Goal: Task Accomplishment & Management: Manage account settings

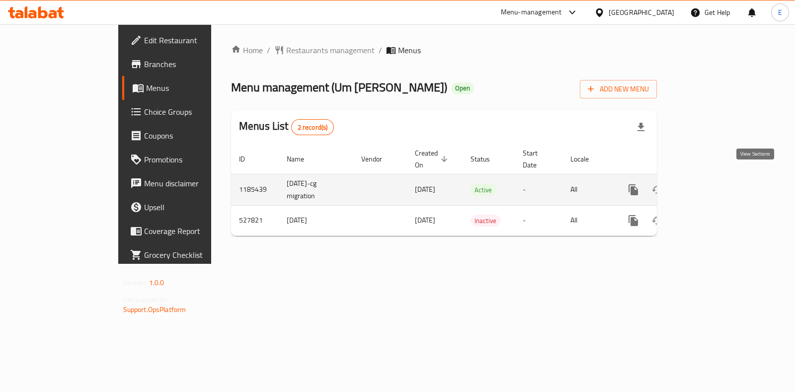
click at [717, 178] on link "enhanced table" at bounding box center [705, 190] width 24 height 24
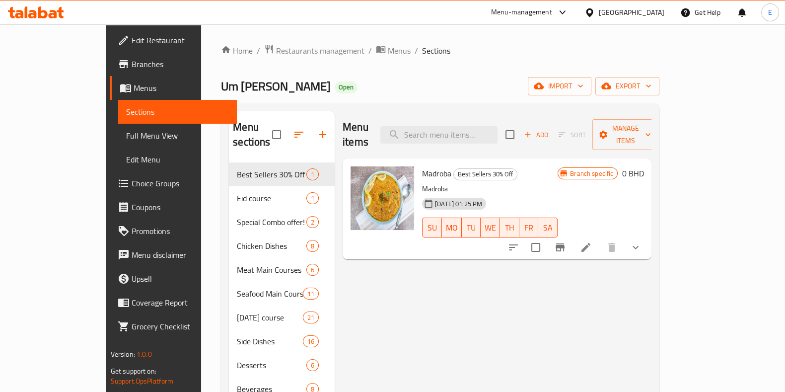
drag, startPoint x: 766, startPoint y: 1, endPoint x: 425, endPoint y: 80, distance: 350.6
click at [425, 80] on div "Um Khalid Kitchen Open import export" at bounding box center [440, 86] width 438 height 18
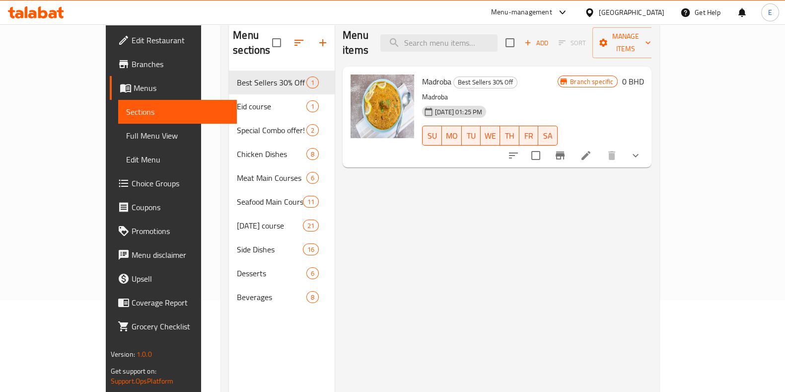
scroll to position [139, 0]
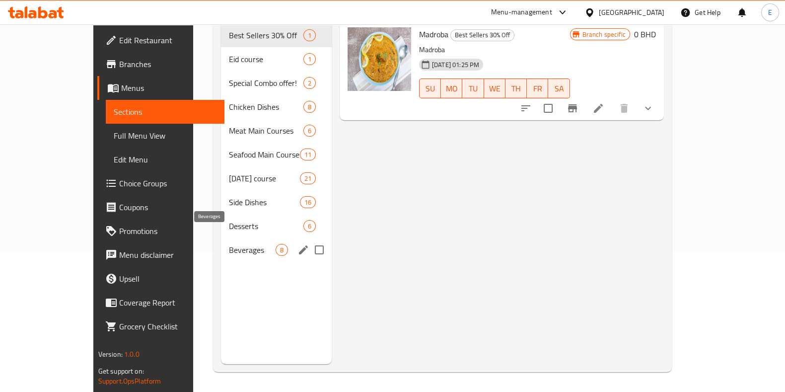
click at [229, 244] on span "Beverages" at bounding box center [252, 250] width 47 height 12
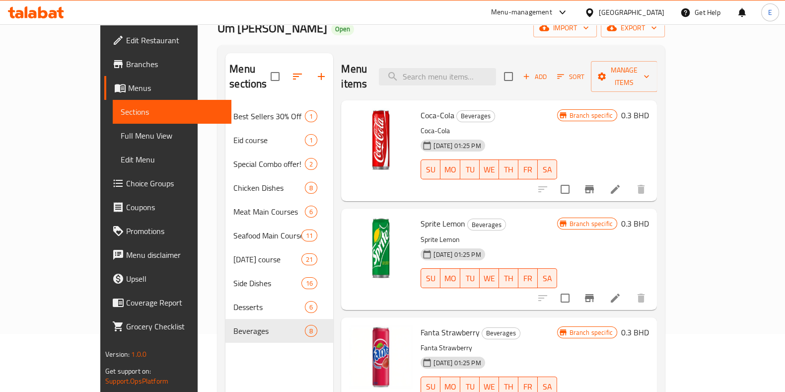
scroll to position [77, 0]
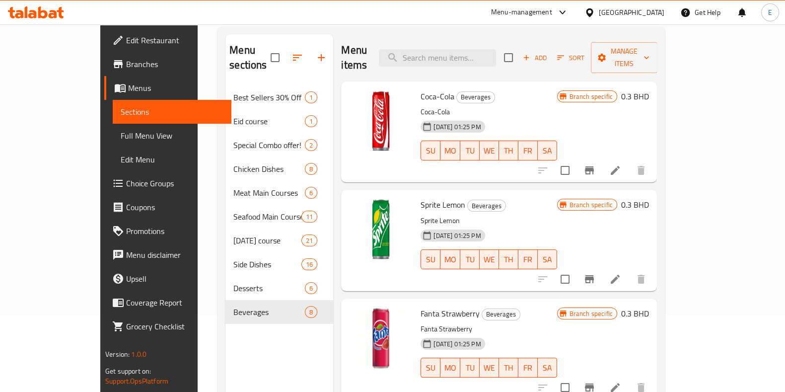
drag, startPoint x: 155, startPoint y: 34, endPoint x: 380, endPoint y: 40, distance: 225.0
click at [380, 40] on div "Menu items Add Sort Manage items" at bounding box center [499, 57] width 316 height 47
drag, startPoint x: 152, startPoint y: 31, endPoint x: 383, endPoint y: 41, distance: 231.1
click at [383, 41] on div "Menu items Add Sort Manage items" at bounding box center [499, 57] width 316 height 47
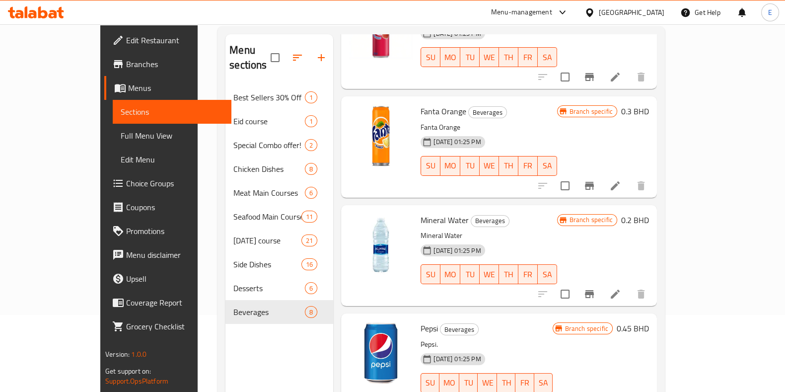
scroll to position [501, 0]
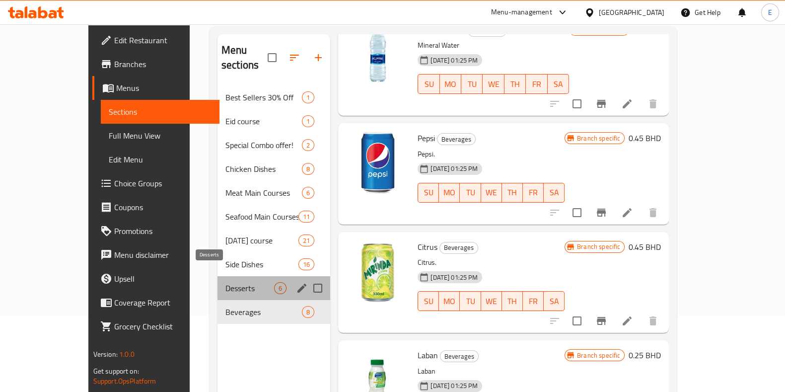
click at [225, 282] on span "Desserts" at bounding box center [249, 288] width 49 height 12
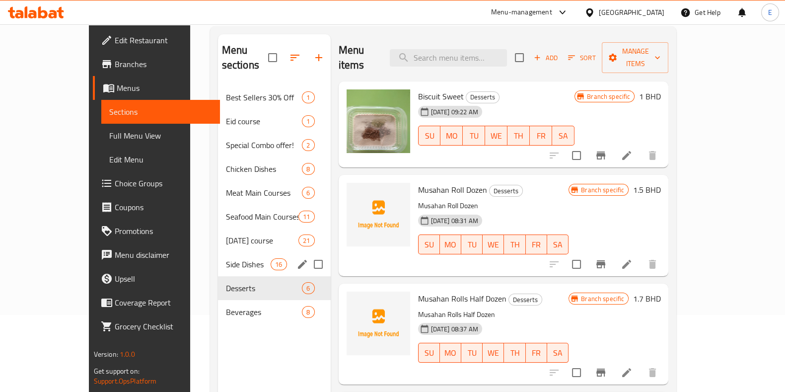
click at [226, 258] on span "Side Dishes" at bounding box center [248, 264] width 45 height 12
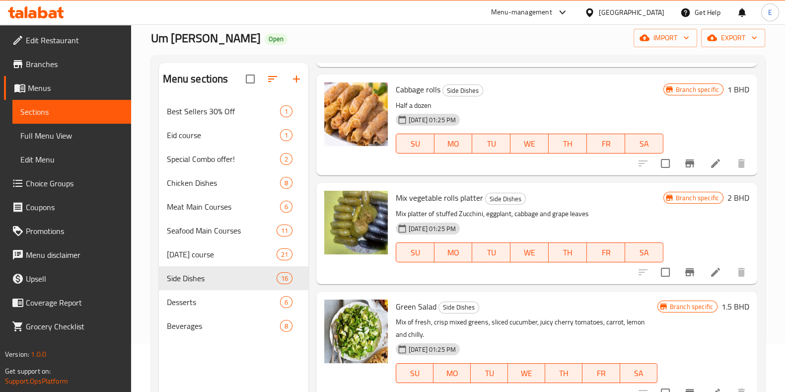
scroll to position [310, 0]
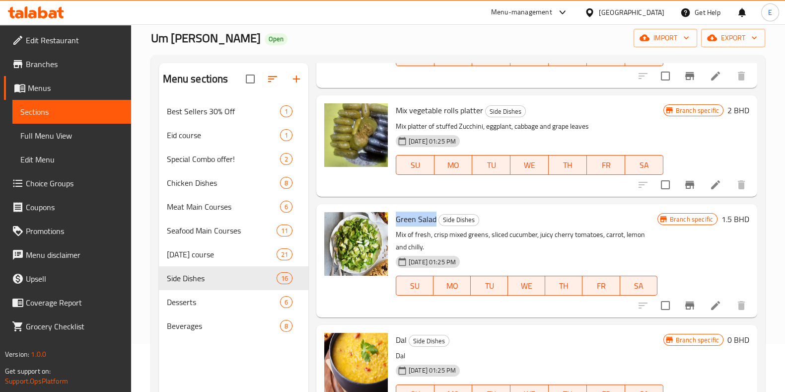
drag, startPoint x: 392, startPoint y: 217, endPoint x: 433, endPoint y: 225, distance: 41.1
click at [433, 225] on div "Green Salad Side Dishes Mix of fresh, crisp mixed greens, sliced cucumber, juic…" at bounding box center [527, 260] width 270 height 105
drag, startPoint x: 427, startPoint y: 221, endPoint x: 419, endPoint y: 219, distance: 8.7
click at [427, 222] on span "Green Salad" at bounding box center [416, 219] width 41 height 15
drag, startPoint x: 393, startPoint y: 215, endPoint x: 435, endPoint y: 219, distance: 42.0
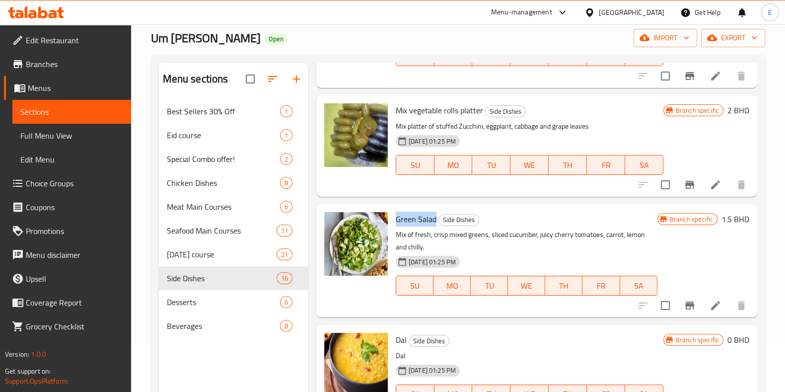
click at [435, 219] on div "Green Salad Side Dishes Mix of fresh, crisp mixed greens, sliced cucumber, juic…" at bounding box center [527, 260] width 270 height 105
copy span "Green Salad"
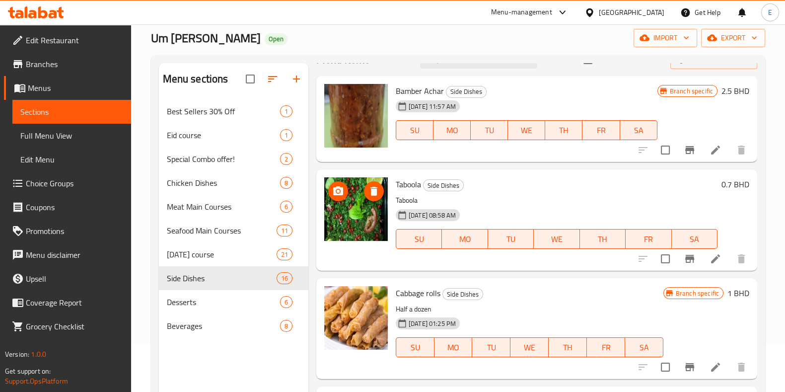
scroll to position [0, 0]
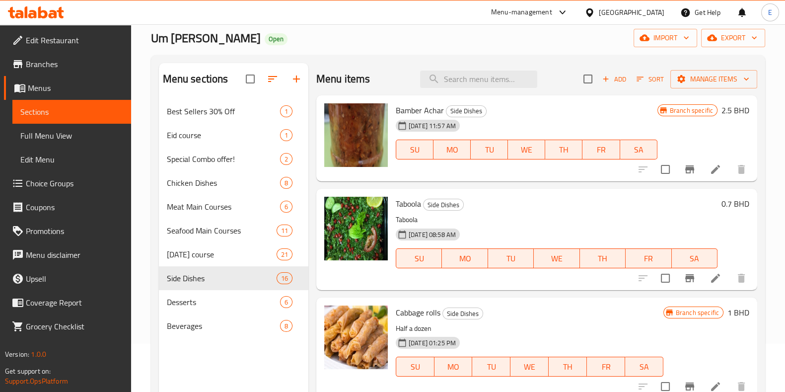
drag, startPoint x: 305, startPoint y: 71, endPoint x: 311, endPoint y: 67, distance: 6.8
drag, startPoint x: 311, startPoint y: 67, endPoint x: 312, endPoint y: 59, distance: 8.0
drag, startPoint x: 312, startPoint y: 59, endPoint x: 307, endPoint y: 49, distance: 11.1
click at [307, 49] on div "Home / Restaurants management / Menus / Sections Um Khalid Kitchen Open import …" at bounding box center [458, 229] width 614 height 467
click at [454, 88] on div "Menu items Add Sort Manage items" at bounding box center [536, 79] width 441 height 32
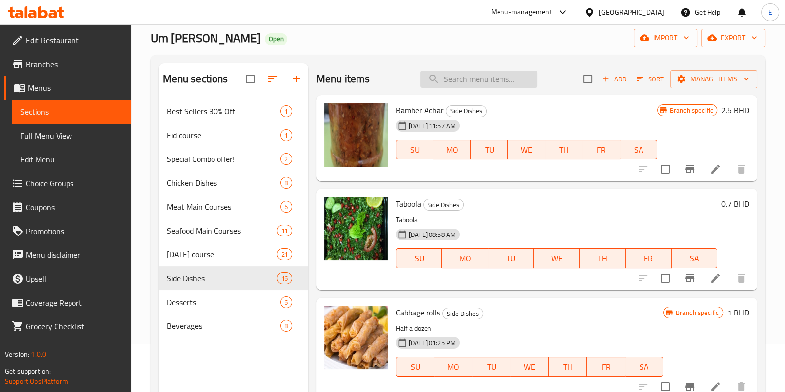
click at [455, 83] on input "search" at bounding box center [478, 79] width 117 height 17
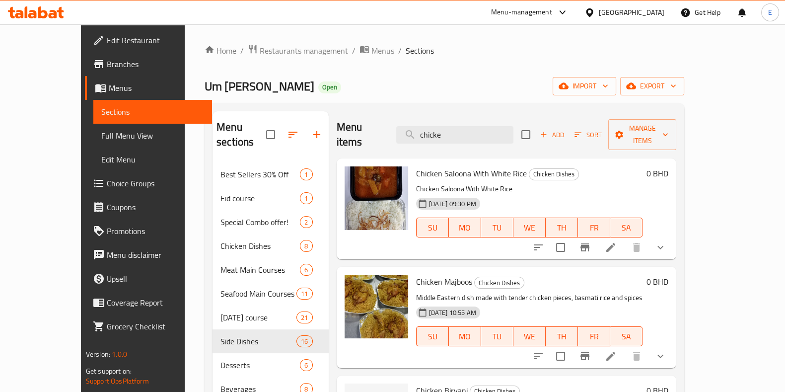
drag, startPoint x: 479, startPoint y: 128, endPoint x: 378, endPoint y: 135, distance: 101.0
click at [378, 134] on div "Menu items chicke Add Sort Manage items" at bounding box center [507, 134] width 340 height 47
paste input "Madroba"
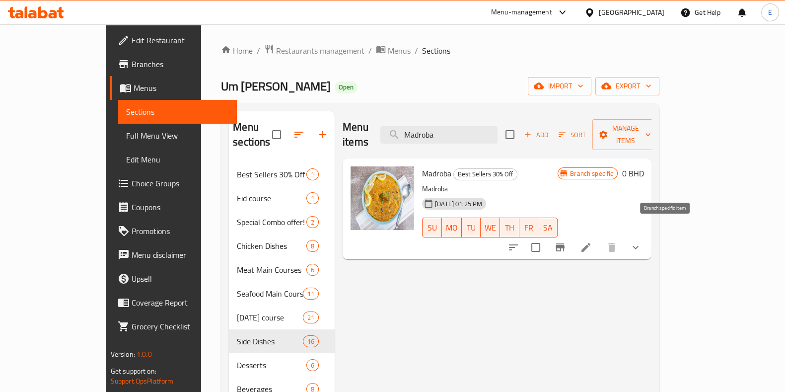
click at [566, 241] on icon "Branch-specific-item" at bounding box center [560, 247] width 12 height 12
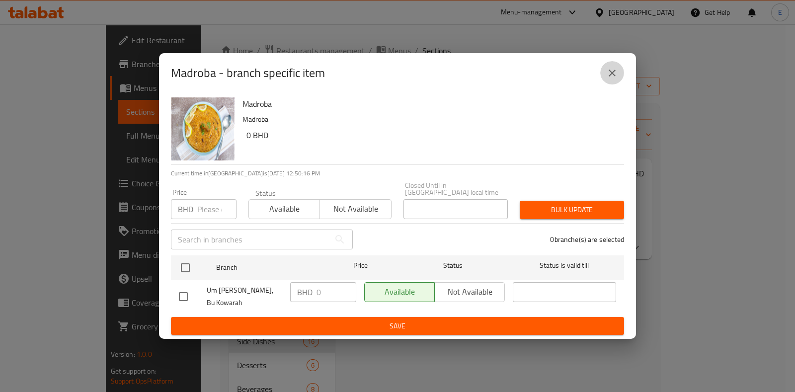
click at [605, 81] on button "close" at bounding box center [612, 73] width 24 height 24
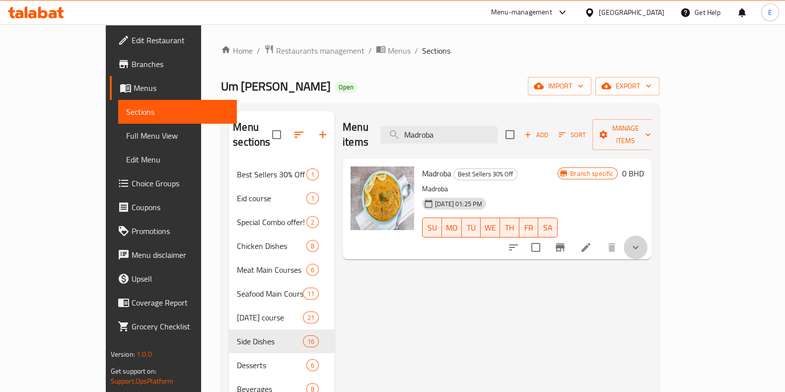
click at [642, 241] on icon "show more" at bounding box center [636, 247] width 12 height 12
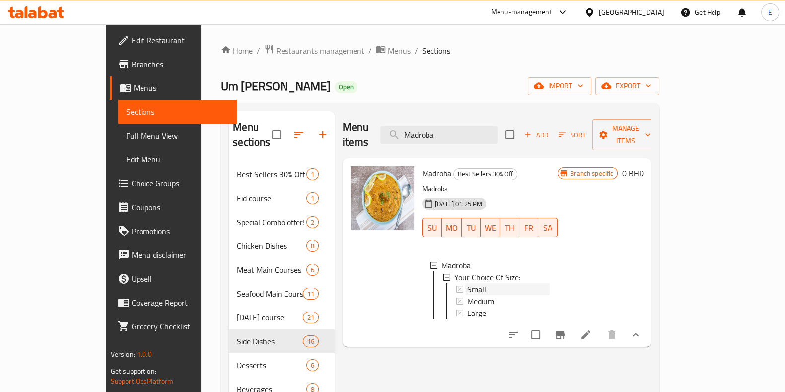
click at [467, 283] on div "Small" at bounding box center [508, 289] width 82 height 12
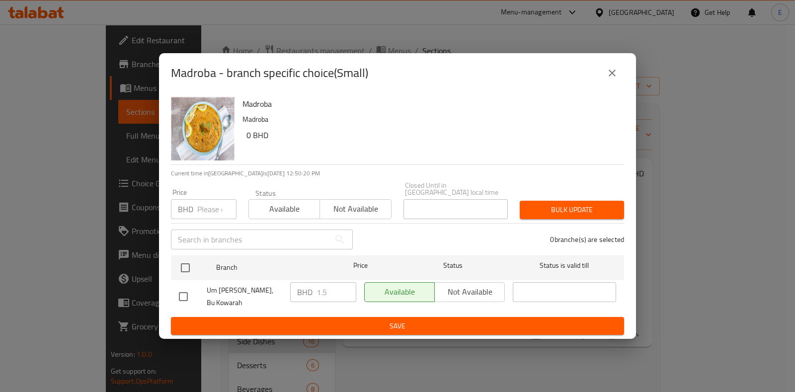
drag, startPoint x: 241, startPoint y: 93, endPoint x: 157, endPoint y: 65, distance: 88.1
drag, startPoint x: 157, startPoint y: 65, endPoint x: 169, endPoint y: 63, distance: 11.5
drag, startPoint x: 169, startPoint y: 63, endPoint x: 435, endPoint y: 100, distance: 269.2
click at [435, 100] on h6 "Madroba" at bounding box center [428, 104] width 373 height 14
drag, startPoint x: 172, startPoint y: 76, endPoint x: 215, endPoint y: 85, distance: 43.0
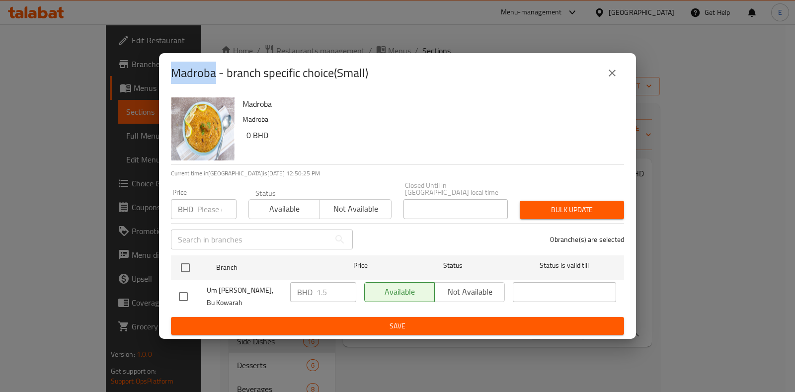
click at [215, 81] on h2 "Madroba - branch specific choice(Small)" at bounding box center [269, 73] width 197 height 16
drag, startPoint x: 280, startPoint y: 100, endPoint x: 312, endPoint y: 97, distance: 32.5
click at [280, 100] on h6 "Madroba" at bounding box center [428, 104] width 373 height 14
click at [613, 83] on button "close" at bounding box center [612, 73] width 24 height 24
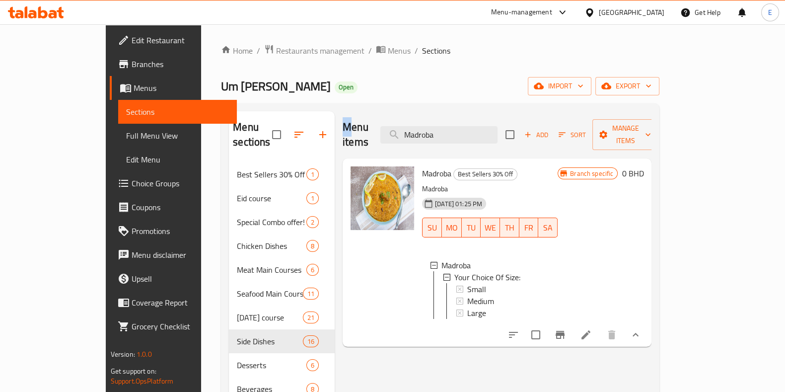
drag, startPoint x: 313, startPoint y: 114, endPoint x: 320, endPoint y: 98, distance: 17.5
click at [320, 98] on div "Home / Restaurants management / Menus / Sections Um Khalid Kitchen Open import …" at bounding box center [440, 277] width 438 height 467
click at [316, 98] on div "Home / Restaurants management / Menus / Sections Um Khalid Kitchen Open import …" at bounding box center [440, 277] width 438 height 467
drag, startPoint x: 314, startPoint y: 111, endPoint x: 320, endPoint y: 96, distance: 16.3
click at [320, 96] on div "Home / Restaurants management / Menus / Sections Um Khalid Kitchen Open import …" at bounding box center [440, 277] width 438 height 467
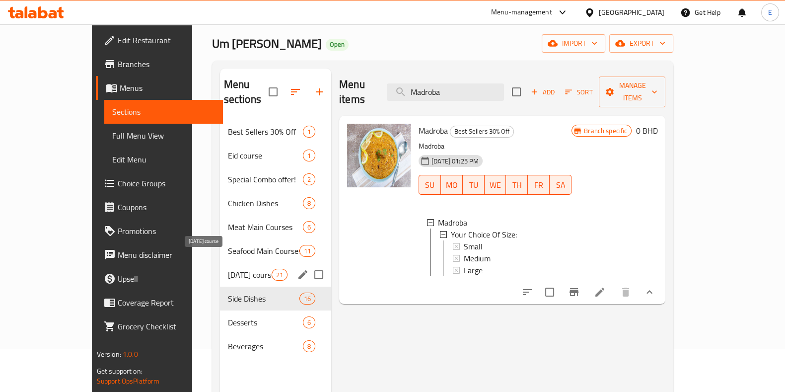
scroll to position [14, 0]
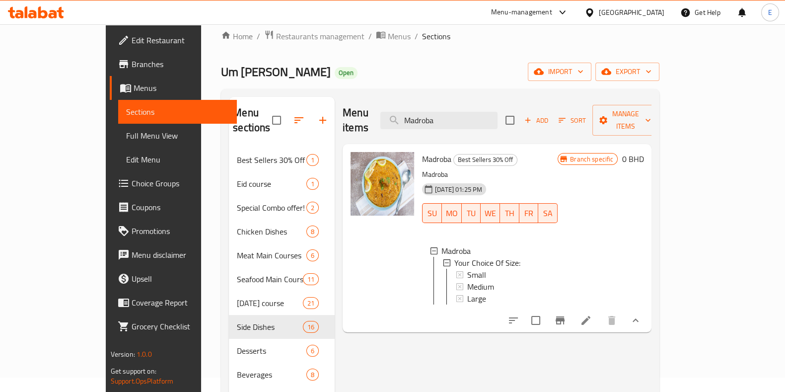
drag, startPoint x: 316, startPoint y: 93, endPoint x: 311, endPoint y: 90, distance: 5.8
drag, startPoint x: 311, startPoint y: 90, endPoint x: 376, endPoint y: 107, distance: 67.1
drag, startPoint x: 376, startPoint y: 107, endPoint x: 358, endPoint y: 102, distance: 19.5
click at [358, 101] on div "Menu items Madroba Add Sort Manage items" at bounding box center [497, 120] width 309 height 47
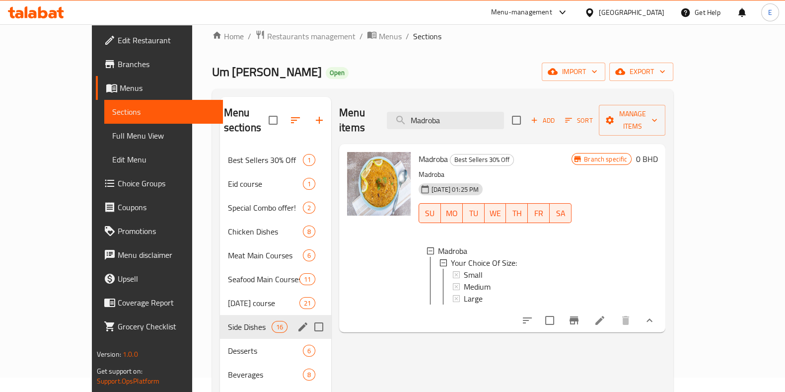
drag, startPoint x: 163, startPoint y: 316, endPoint x: 394, endPoint y: 356, distance: 234.8
click at [394, 356] on div "Menu items Madroba Add Sort Manage items Madroba Best Sellers 30% Off Madroba […" at bounding box center [498, 293] width 334 height 392
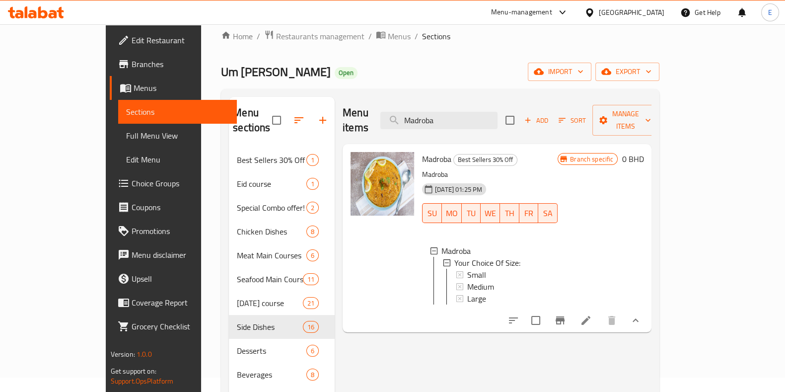
click at [562, 179] on div "[DATE] 01:25 PM SU MO TU WE TH FR SA" at bounding box center [490, 206] width 144 height 54
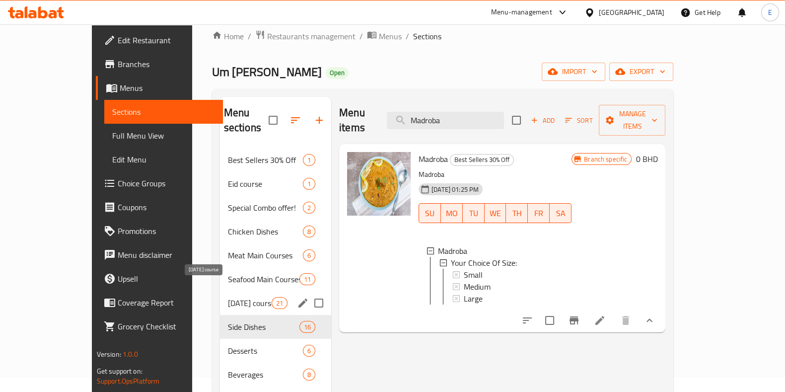
click at [228, 297] on span "[DATE] course" at bounding box center [250, 303] width 44 height 12
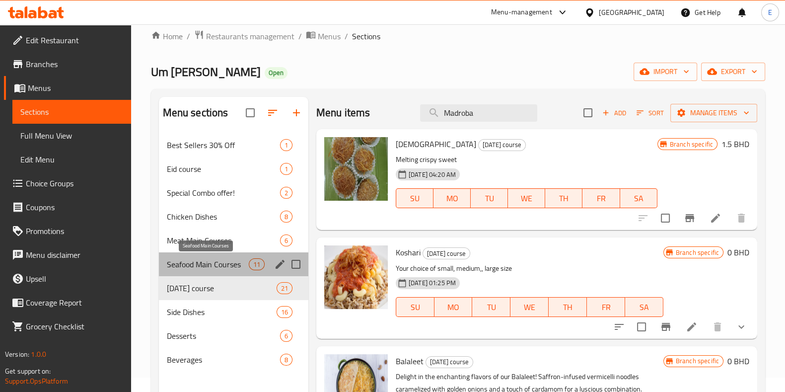
click at [216, 258] on span "Seafood Main Courses" at bounding box center [208, 264] width 82 height 12
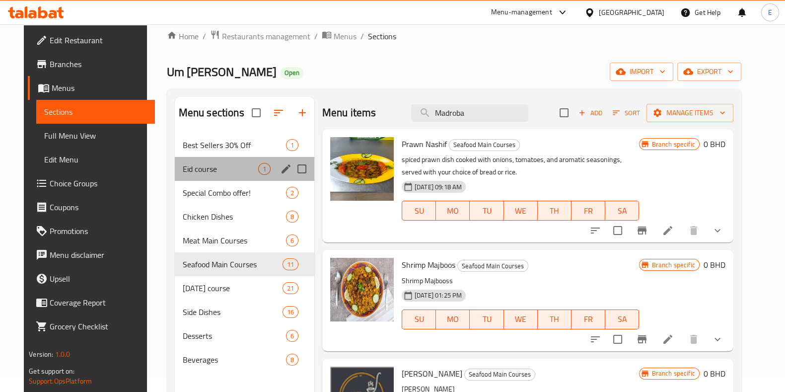
click at [206, 177] on div "Eid course 1" at bounding box center [245, 169] width 140 height 24
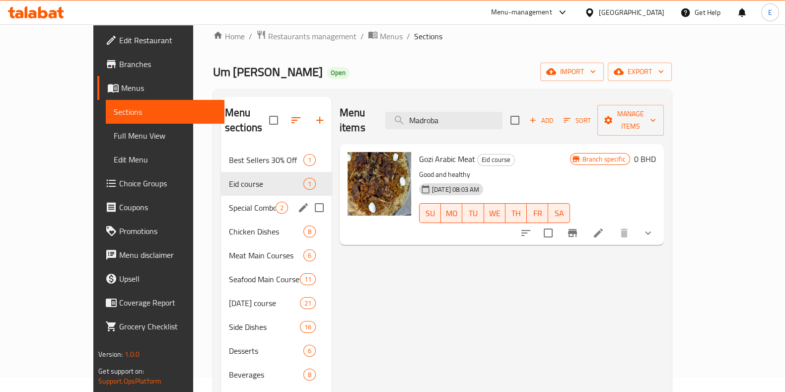
click at [221, 201] on div "Special Combo offer! 2" at bounding box center [276, 208] width 111 height 24
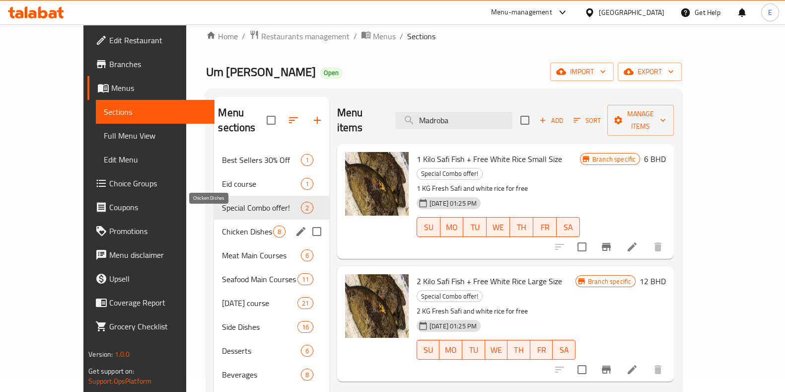
click at [222, 225] on span "Chicken Dishes" at bounding box center [247, 231] width 51 height 12
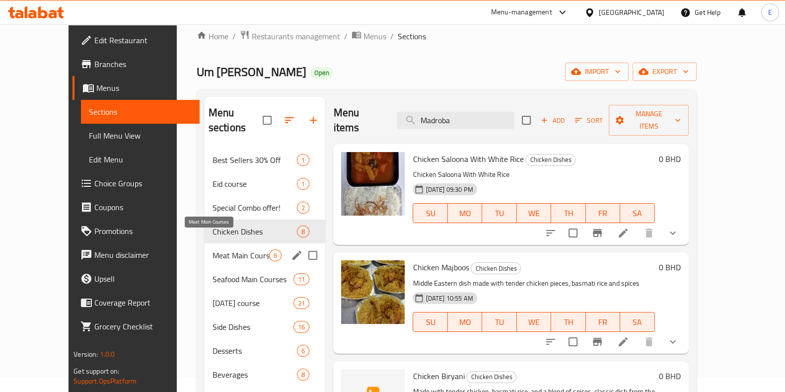
click at [213, 249] on span "Meat Main Courses" at bounding box center [241, 255] width 57 height 12
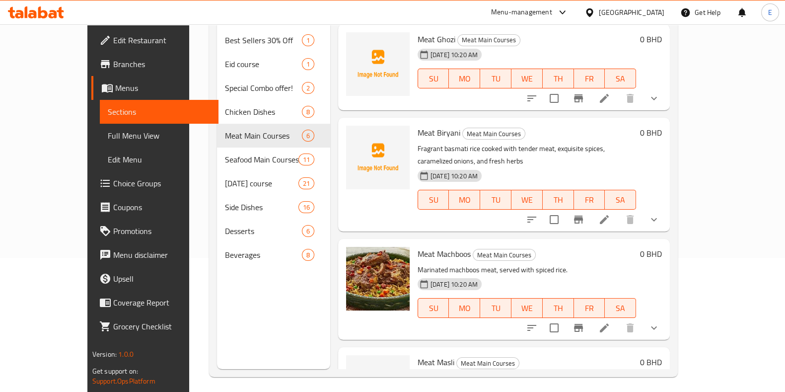
scroll to position [139, 0]
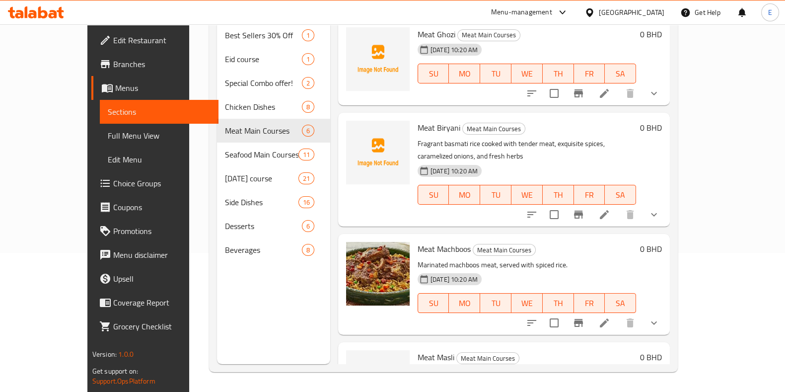
click at [678, 93] on div "Menu sections Best Sellers 30% Off 1 Eid course 1 Special Combo offer! 2 Chicke…" at bounding box center [443, 168] width 469 height 408
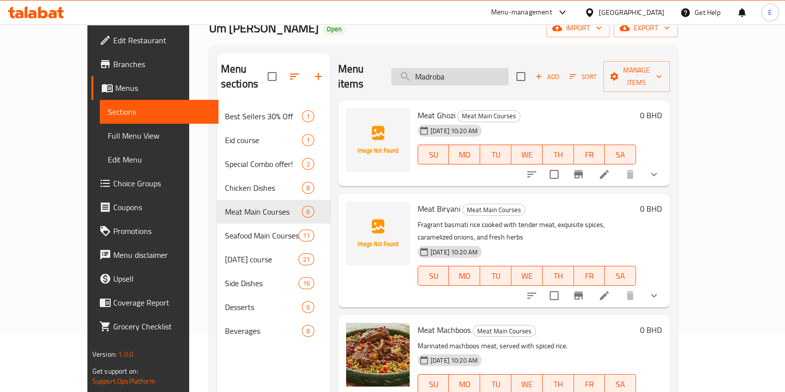
scroll to position [0, 0]
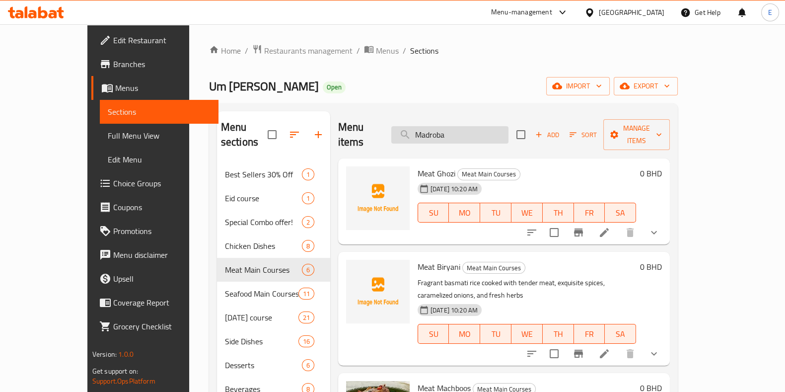
drag, startPoint x: 447, startPoint y: 125, endPoint x: 417, endPoint y: 122, distance: 29.9
click at [417, 126] on input "Madroba" at bounding box center [449, 134] width 117 height 17
paste input "Al Taybeen Past"
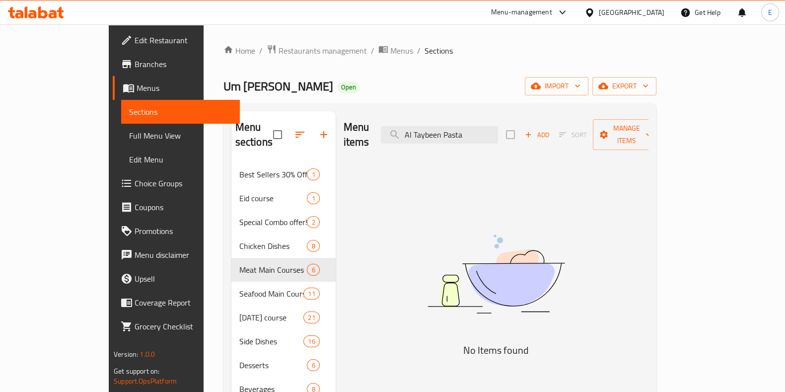
drag, startPoint x: 481, startPoint y: 125, endPoint x: 516, endPoint y: 138, distance: 37.5
click at [516, 137] on div "Menu items Al Taybeen Pasta Add Sort Manage items" at bounding box center [496, 134] width 305 height 47
drag, startPoint x: 455, startPoint y: 129, endPoint x: 420, endPoint y: 130, distance: 35.3
click at [424, 126] on input "Al Taybeen" at bounding box center [439, 134] width 117 height 17
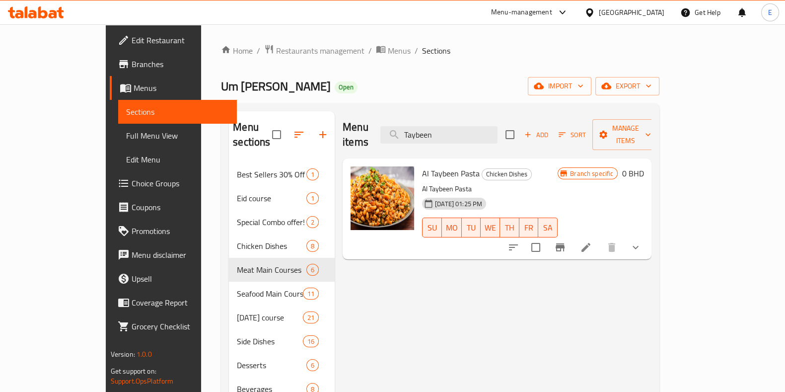
type input "Taybeen"
click at [651, 227] on div "Al Taybeen Pasta Chicken Dishes Al Taybeen Pasta [DATE] 01:25 PM SU MO TU WE TH…" at bounding box center [497, 208] width 309 height 101
drag, startPoint x: 744, startPoint y: 232, endPoint x: 739, endPoint y: 235, distance: 5.4
click at [642, 241] on icon "show more" at bounding box center [636, 247] width 12 height 12
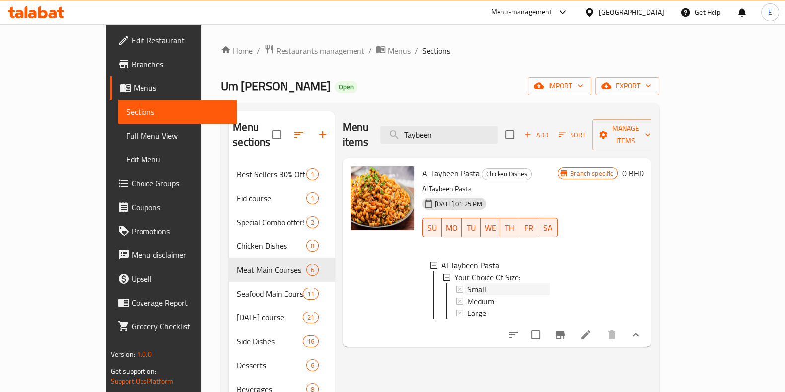
click at [467, 283] on span "Small" at bounding box center [476, 289] width 19 height 12
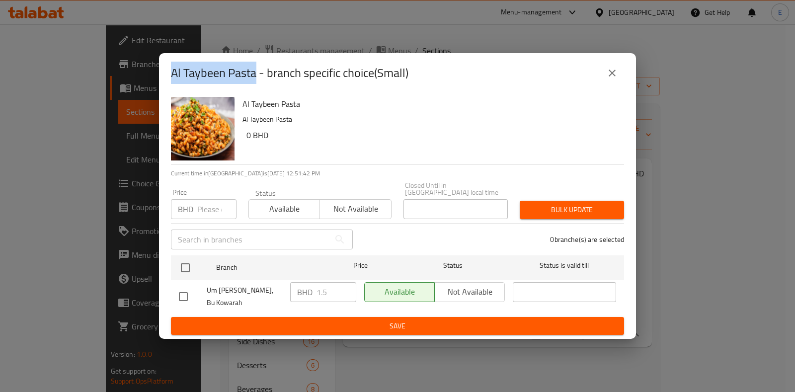
drag, startPoint x: 169, startPoint y: 74, endPoint x: 255, endPoint y: 80, distance: 86.1
click at [255, 80] on div "Al Taybeen Pasta - branch specific choice(Small)" at bounding box center [397, 73] width 477 height 40
copy h2 "Al Taybeen Pasta"
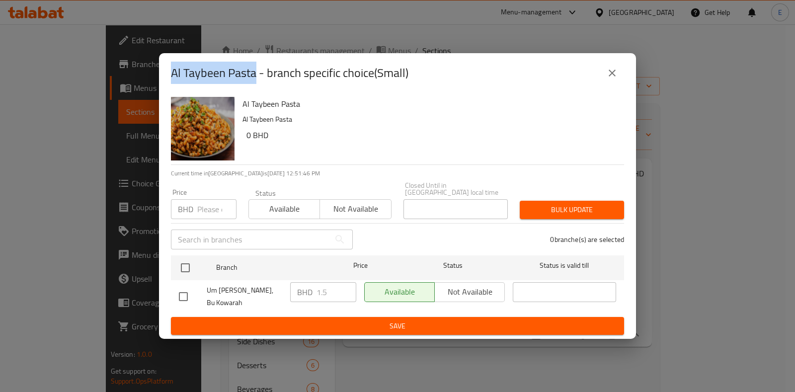
click at [207, 127] on img "button" at bounding box center [203, 129] width 64 height 64
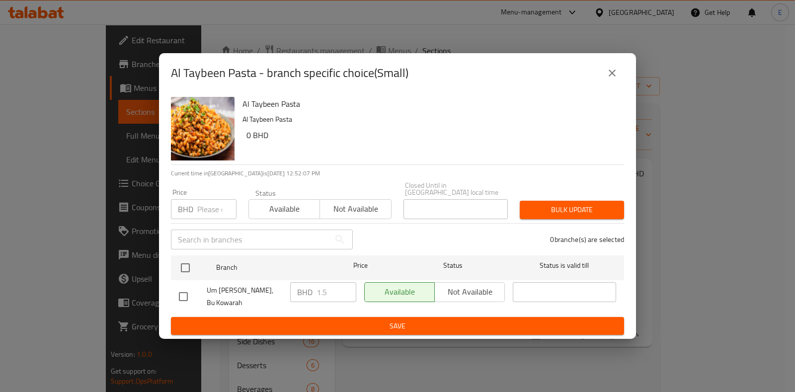
click at [320, 136] on h6 "0 BHD" at bounding box center [430, 135] width 369 height 14
click at [732, 185] on div "Al Taybeen Pasta - branch specific choice(Small) Al Taybeen Pasta Al Taybeen Pa…" at bounding box center [397, 196] width 795 height 392
click at [612, 79] on icon "close" at bounding box center [612, 73] width 12 height 12
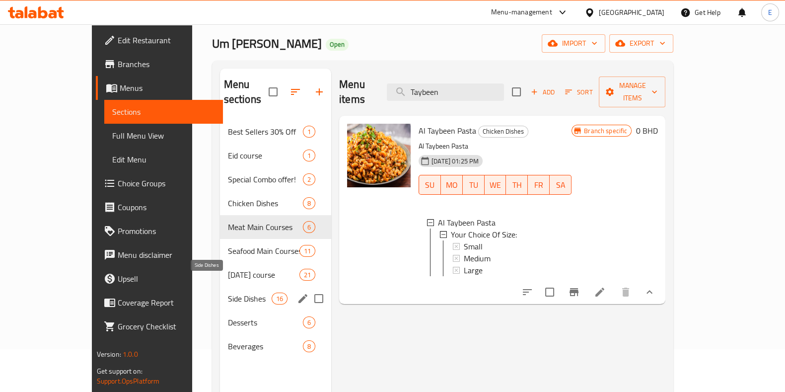
scroll to position [62, 0]
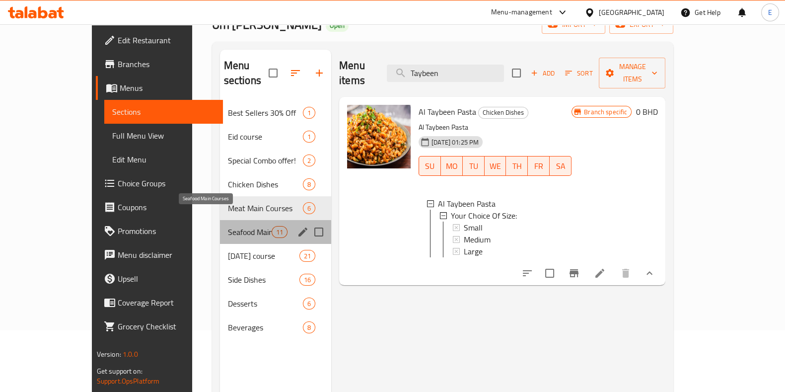
click at [228, 226] on span "Seafood Main Courses" at bounding box center [250, 232] width 44 height 12
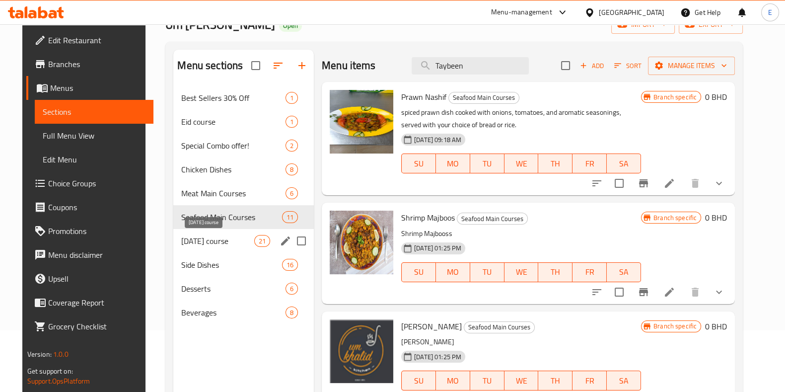
click at [207, 242] on span "[DATE] course" at bounding box center [217, 241] width 72 height 12
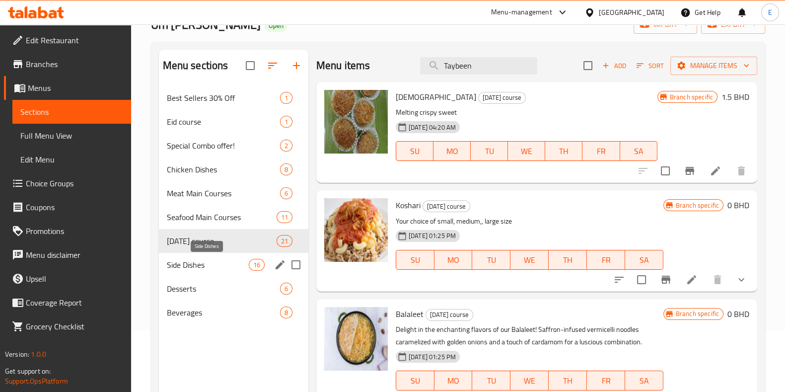
click at [208, 264] on span "Side Dishes" at bounding box center [208, 265] width 82 height 12
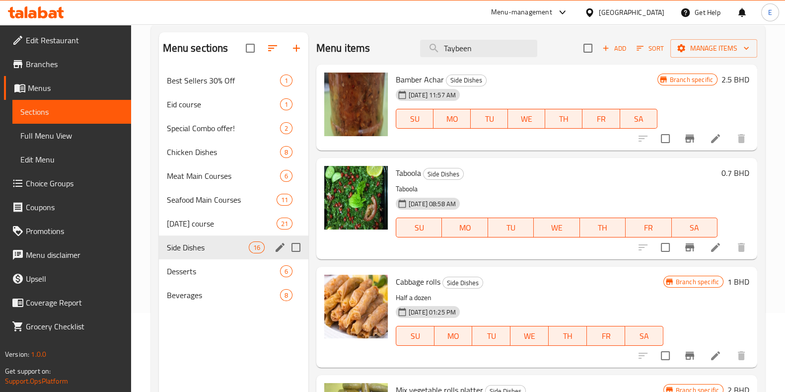
scroll to position [124, 0]
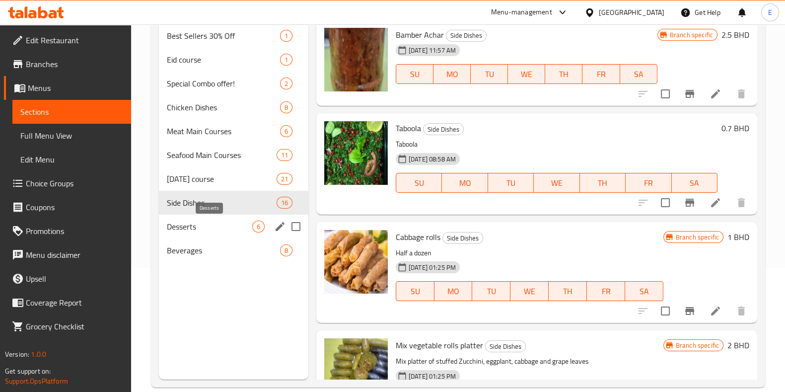
click at [194, 224] on span "Desserts" at bounding box center [209, 226] width 85 height 12
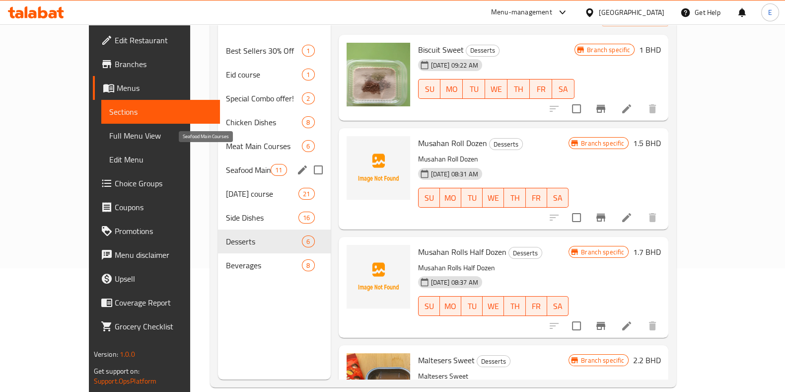
click at [228, 164] on span "Seafood Main Courses" at bounding box center [248, 170] width 45 height 12
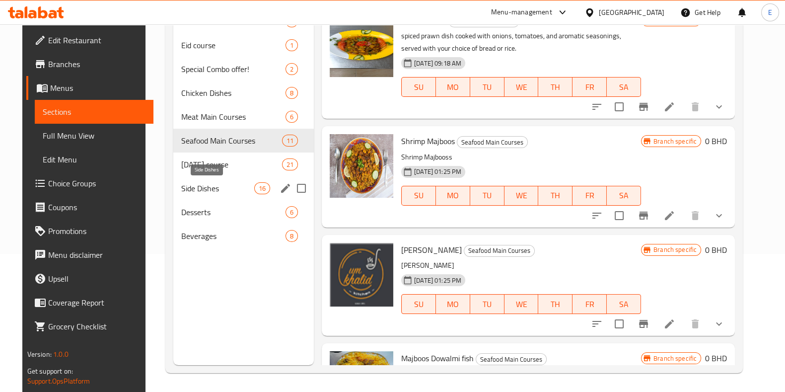
scroll to position [139, 0]
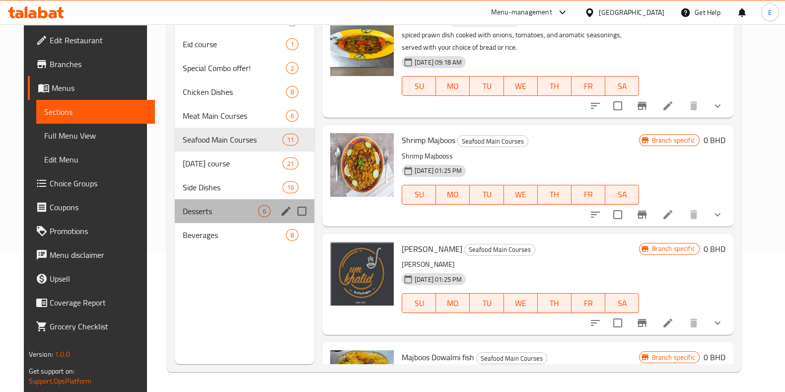
click at [206, 222] on div "Desserts 6" at bounding box center [245, 211] width 140 height 24
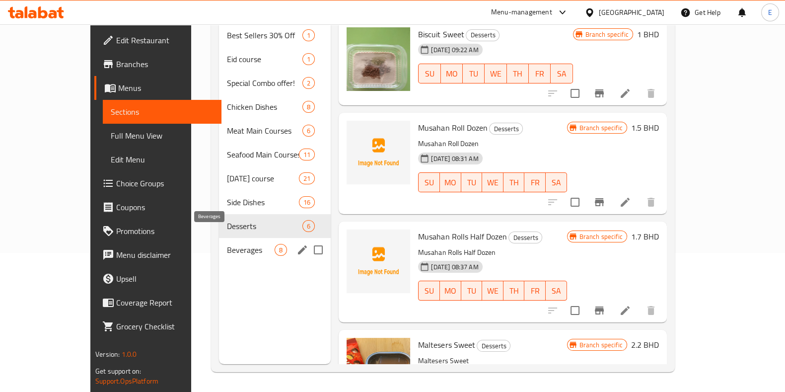
click at [227, 244] on span "Beverages" at bounding box center [251, 250] width 48 height 12
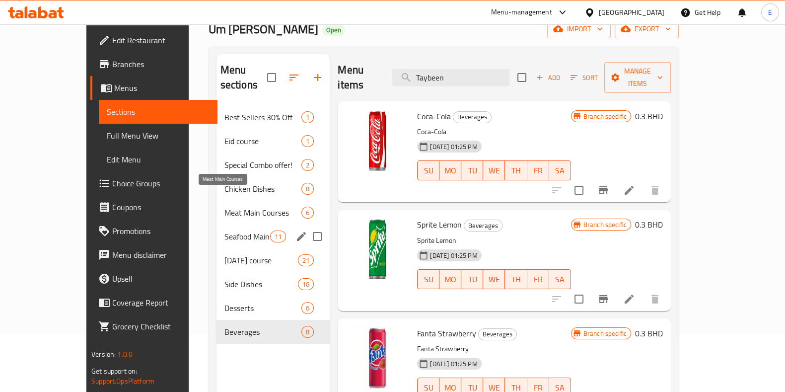
scroll to position [77, 0]
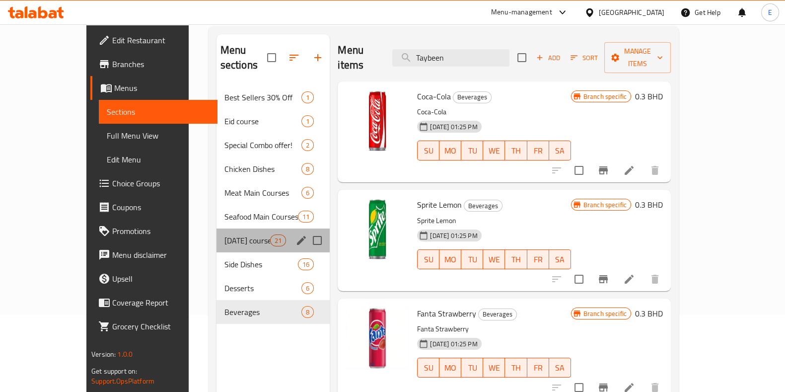
click at [217, 235] on div "[DATE] course 21" at bounding box center [274, 240] width 114 height 24
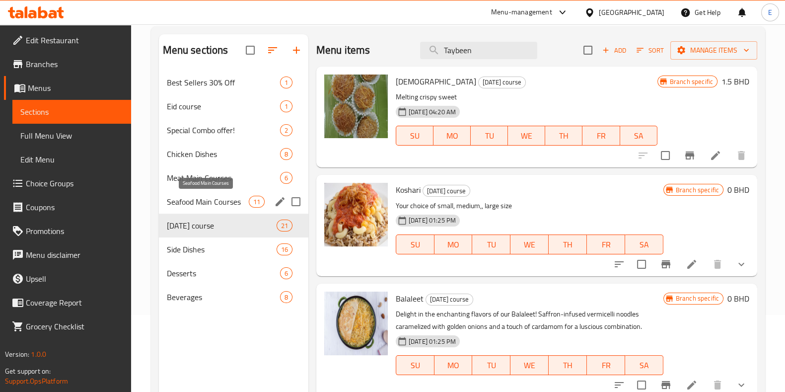
click at [212, 200] on span "Seafood Main Courses" at bounding box center [208, 202] width 82 height 12
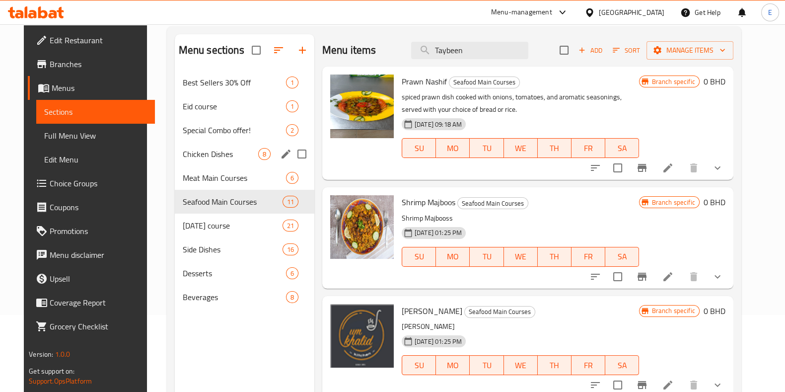
click at [192, 143] on div "Chicken Dishes 8" at bounding box center [245, 154] width 140 height 24
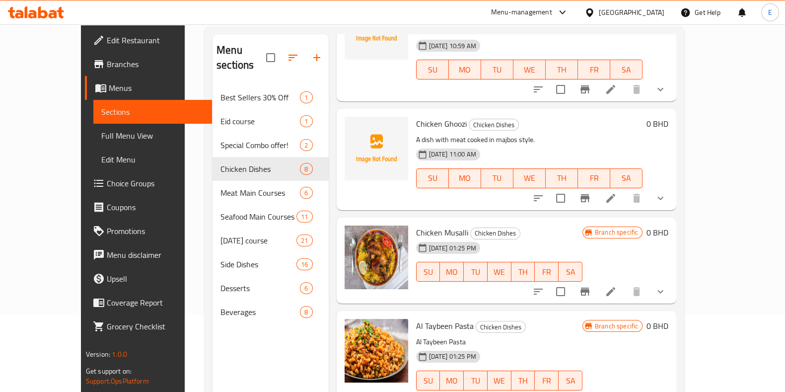
scroll to position [372, 0]
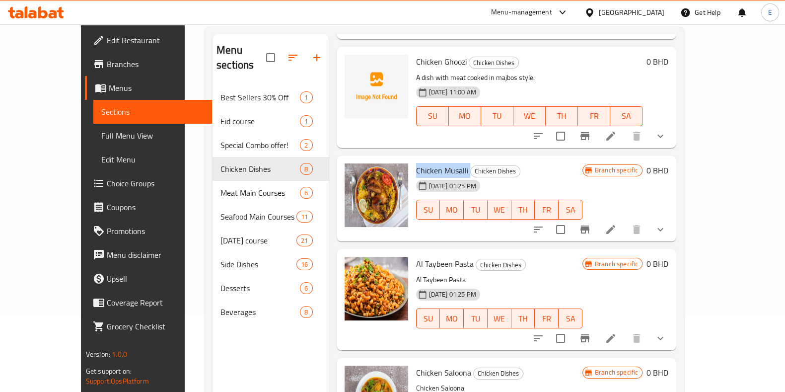
drag, startPoint x: 430, startPoint y: 144, endPoint x: 447, endPoint y: 148, distance: 18.6
click at [448, 159] on div "Chicken Musalli Chicken Dishes [DATE] 01:25 PM SU MO TU WE TH FR SA" at bounding box center [499, 198] width 174 height 78
copy h6 "Chicken Musalli"
drag, startPoint x: 760, startPoint y: 199, endPoint x: 710, endPoint y: 213, distance: 52.7
click at [684, 199] on div "Menu sections Best Sellers 30% Off 1 Eid course 1 Special Combo offer! 2 Chicke…" at bounding box center [445, 230] width 480 height 408
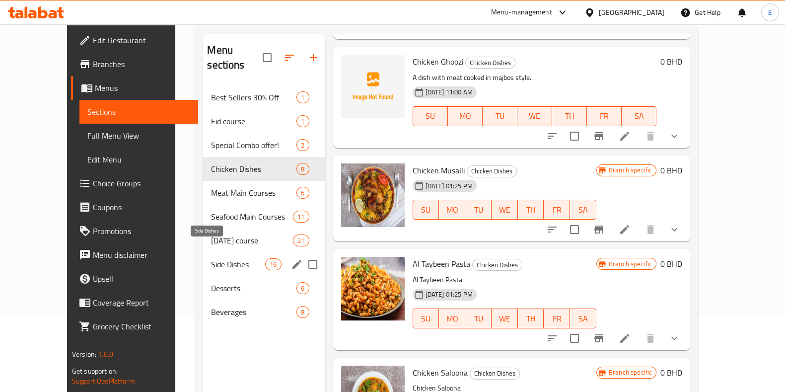
click at [211, 258] on span "Side Dishes" at bounding box center [238, 264] width 54 height 12
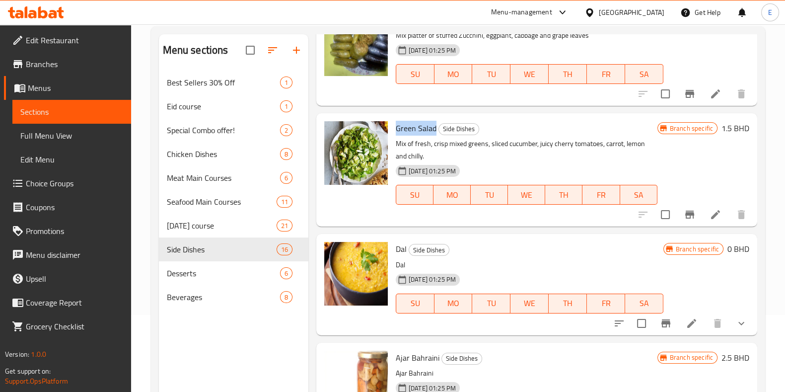
drag, startPoint x: 395, startPoint y: 125, endPoint x: 435, endPoint y: 127, distance: 40.3
click at [435, 126] on h6 "Green Salad Side Dishes" at bounding box center [527, 128] width 262 height 14
copy span "Green Salad"
click at [161, 363] on div "Menu sections Best Sellers 30% Off 1 Eid course 1 Special Combo offer! 2 Chicke…" at bounding box center [233, 230] width 149 height 392
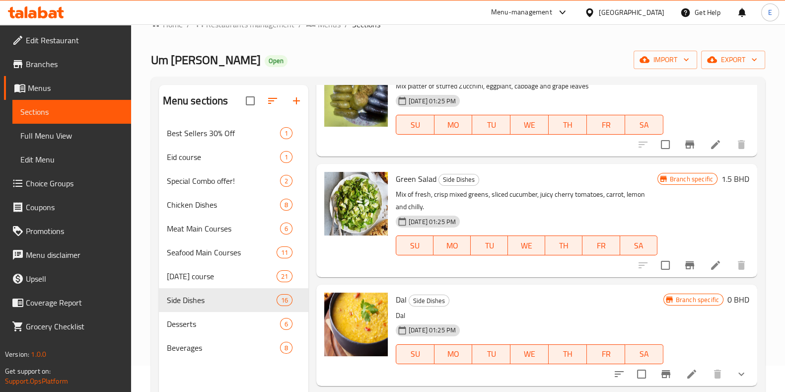
scroll to position [14, 0]
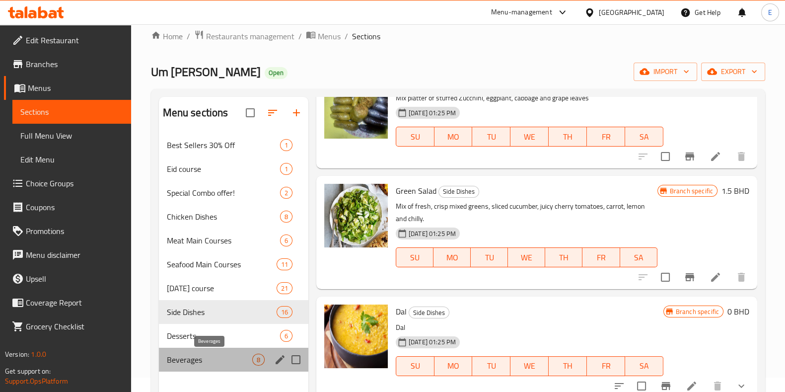
click at [215, 354] on span "Beverages" at bounding box center [209, 360] width 85 height 12
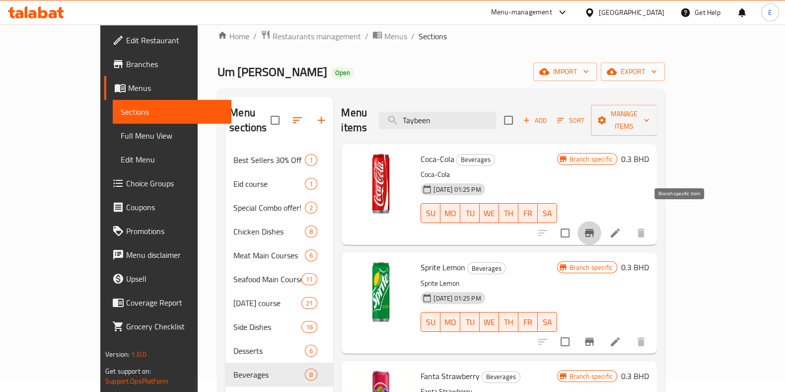
click at [594, 229] on icon "Branch-specific-item" at bounding box center [589, 233] width 9 height 8
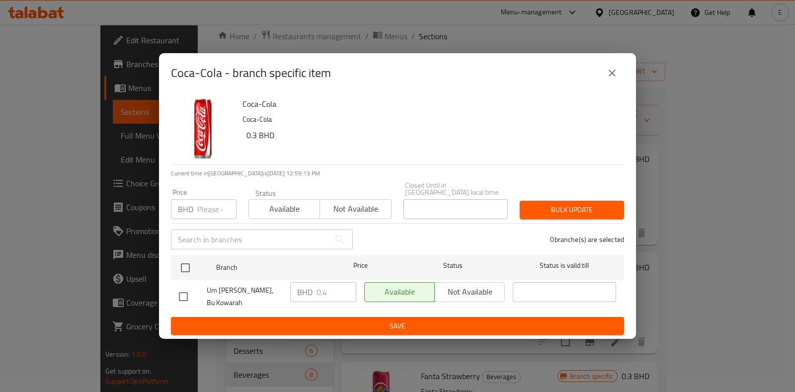
click at [617, 75] on icon "close" at bounding box center [612, 73] width 12 height 12
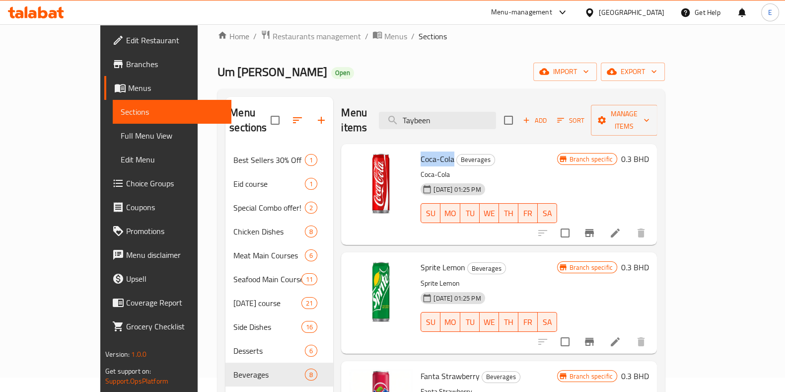
drag, startPoint x: 394, startPoint y: 143, endPoint x: 428, endPoint y: 148, distance: 34.2
click at [428, 148] on div "Coca-Cola Beverages Coca-Cola [DATE] 01:25 PM SU MO TU WE TH FR SA" at bounding box center [489, 194] width 144 height 93
copy span "Coca-Cola"
drag, startPoint x: 394, startPoint y: 255, endPoint x: 440, endPoint y: 255, distance: 46.2
click at [440, 256] on div "Sprite Lemon Beverages Sprite Lemon [DATE] 01:25 PM SU MO TU WE TH FR SA" at bounding box center [489, 302] width 144 height 93
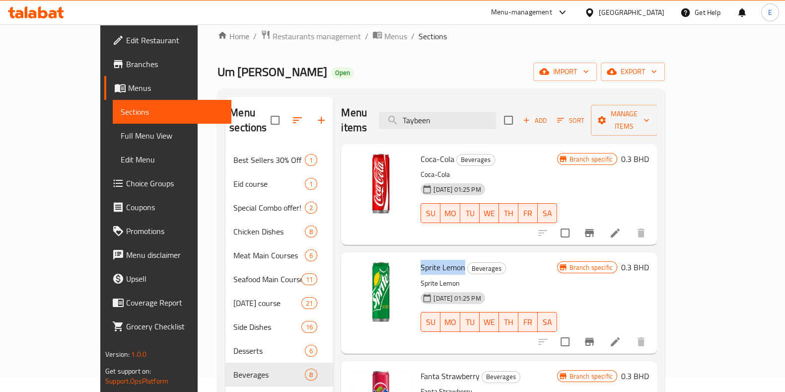
copy span "Sprite Lemon"
click at [594, 338] on icon "Branch-specific-item" at bounding box center [589, 342] width 9 height 8
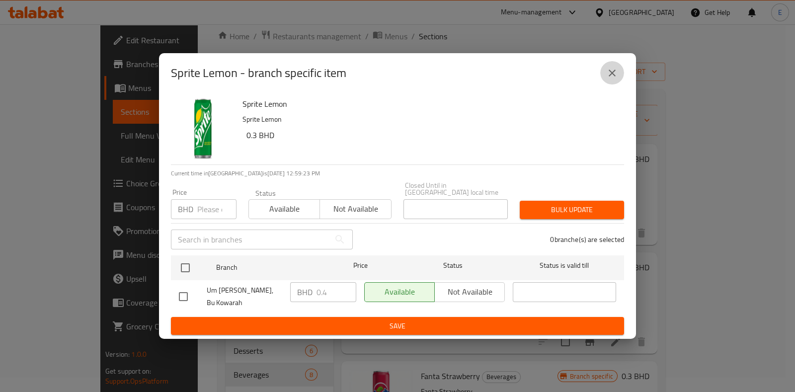
click at [603, 72] on button "close" at bounding box center [612, 73] width 24 height 24
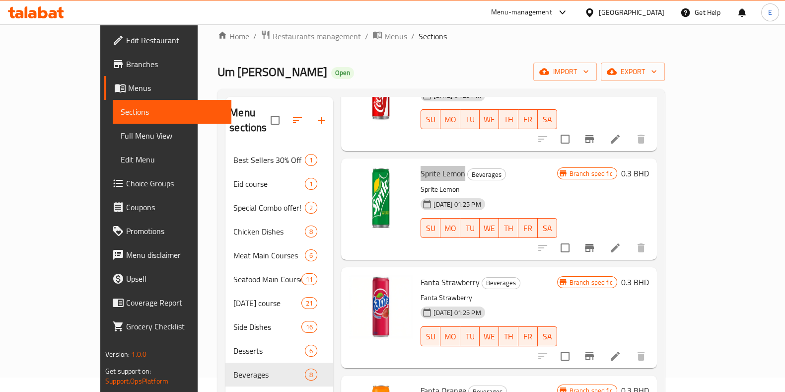
scroll to position [124, 0]
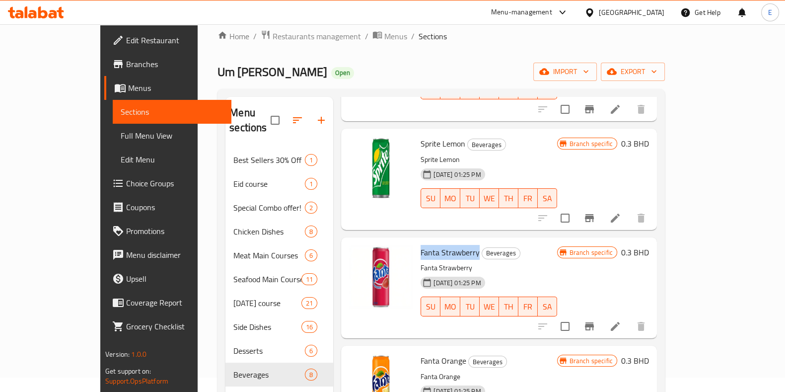
drag, startPoint x: 397, startPoint y: 232, endPoint x: 474, endPoint y: 244, distance: 77.9
click at [453, 245] on span "Fanta Strawberry" at bounding box center [450, 252] width 59 height 15
copy span "Fanta Strawberry"
click at [601, 316] on button "Branch-specific-item" at bounding box center [590, 326] width 24 height 24
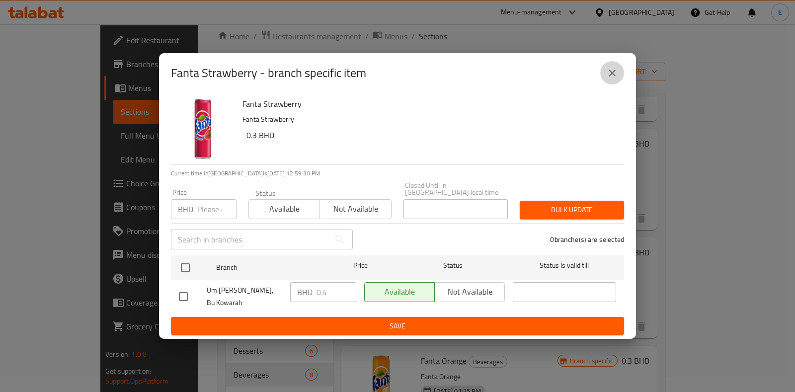
drag, startPoint x: 617, startPoint y: 80, endPoint x: 620, endPoint y: 95, distance: 15.1
click at [617, 79] on icon "close" at bounding box center [612, 73] width 12 height 12
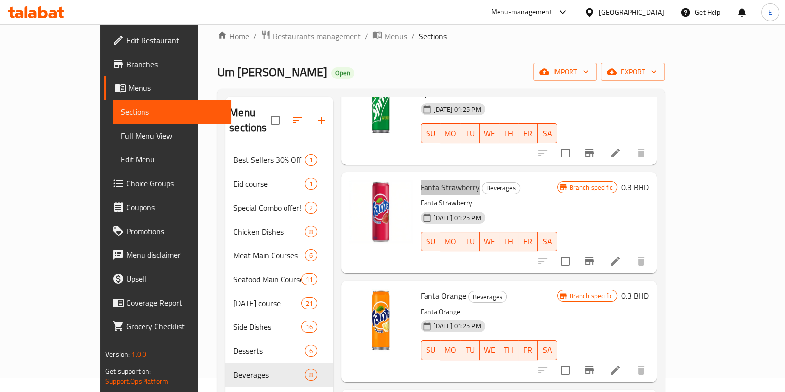
scroll to position [248, 0]
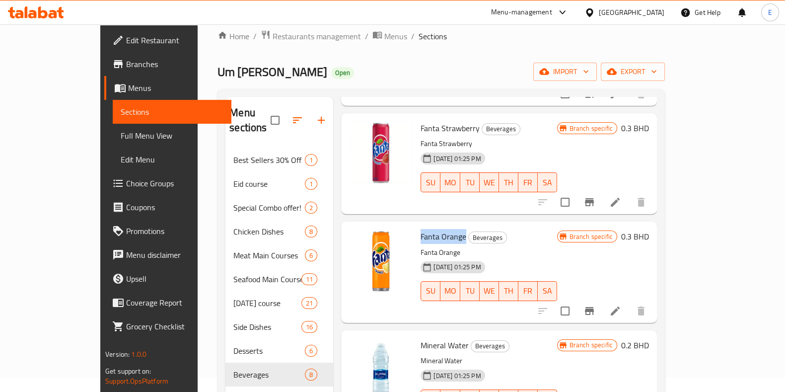
drag, startPoint x: 395, startPoint y: 222, endPoint x: 461, endPoint y: 234, distance: 67.7
click at [440, 225] on div "Fanta Orange Beverages Fanta Orange [DATE] 01:25 PM SU MO TU WE TH FR SA" at bounding box center [489, 271] width 144 height 93
copy span "Fanta Orange"
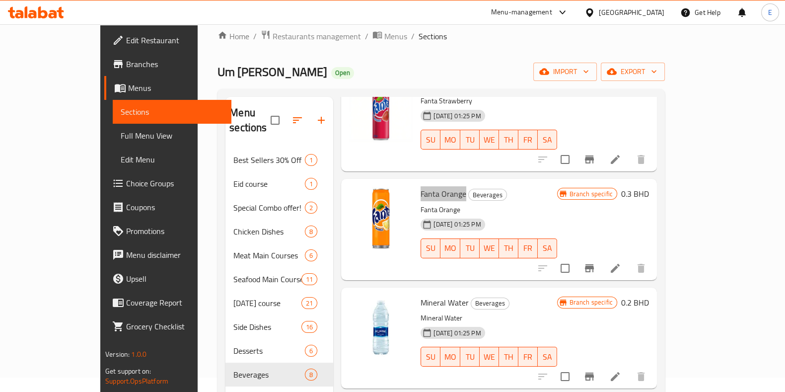
scroll to position [310, 0]
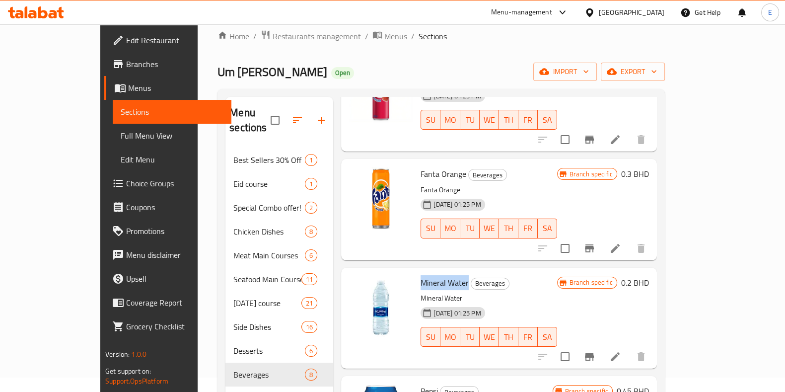
drag, startPoint x: 417, startPoint y: 270, endPoint x: 448, endPoint y: 274, distance: 31.1
click at [442, 272] on div "Mineral Water Beverages Mineral Water [DATE] 01:25 PM SU MO TU WE TH FR SA" at bounding box center [489, 318] width 144 height 93
copy span "Mineral Water"
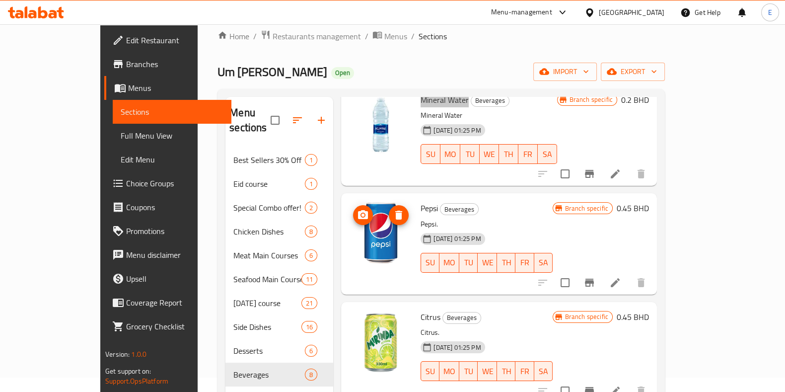
scroll to position [496, 0]
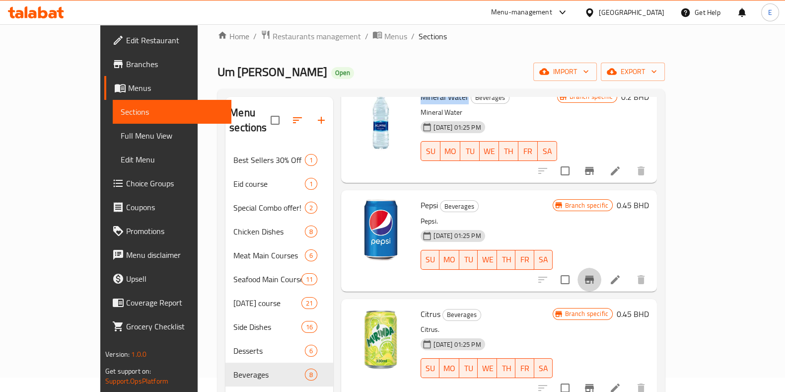
click at [595, 274] on icon "Branch-specific-item" at bounding box center [589, 280] width 12 height 12
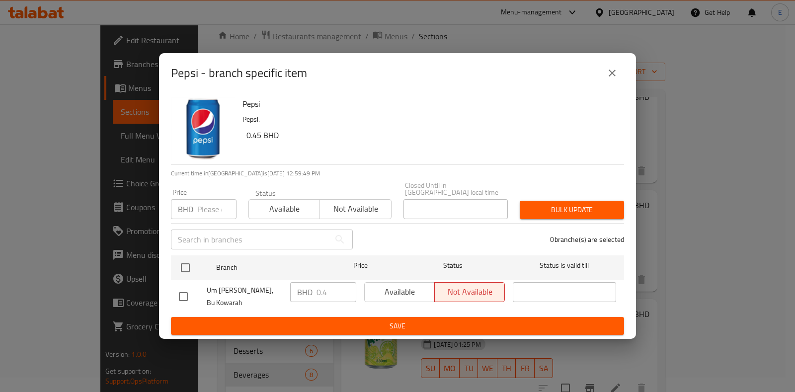
click at [616, 72] on icon "close" at bounding box center [612, 73] width 12 height 12
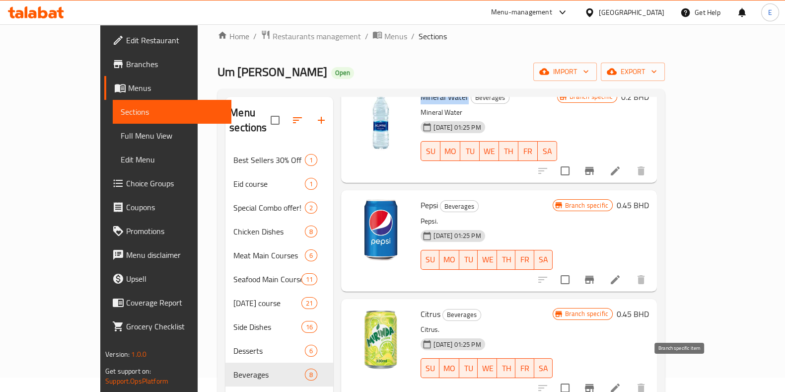
click at [595, 382] on icon "Branch-specific-item" at bounding box center [589, 388] width 12 height 12
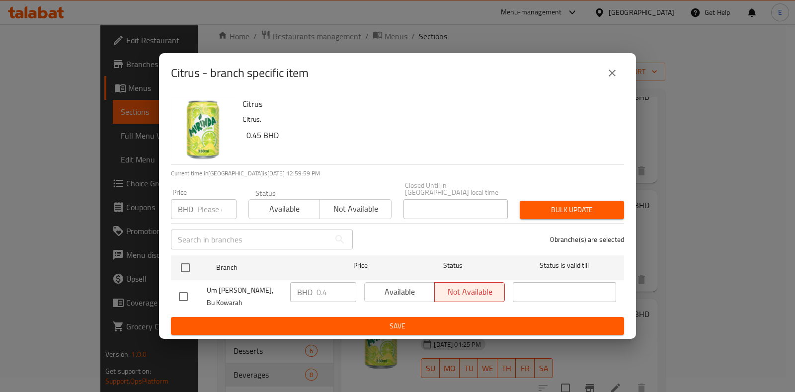
click at [622, 73] on button "close" at bounding box center [612, 73] width 24 height 24
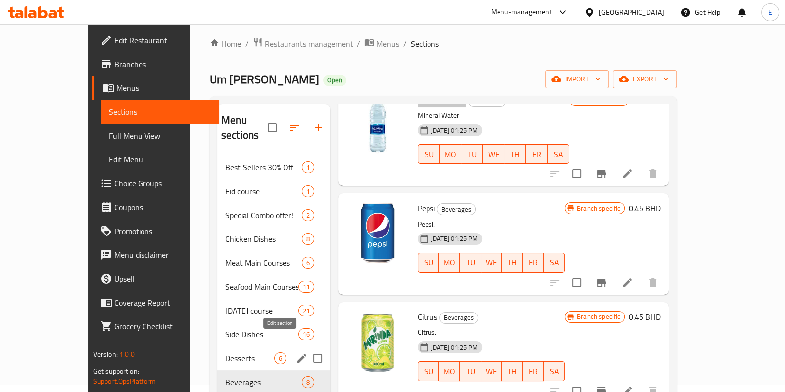
scroll to position [0, 0]
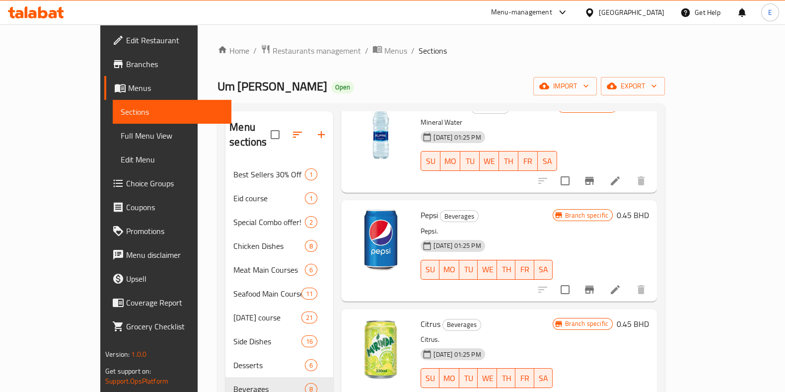
drag, startPoint x: 212, startPoint y: 1, endPoint x: 424, endPoint y: 72, distance: 223.5
click at [424, 72] on div "Home / Restaurants management / Menus / Sections Um Khalid Kitchen Open import …" at bounding box center [440, 277] width 447 height 467
drag, startPoint x: 147, startPoint y: 33, endPoint x: 574, endPoint y: 68, distance: 428.4
click at [575, 68] on div "Home / Restaurants management / Menus / Sections Um Khalid Kitchen Open import …" at bounding box center [440, 277] width 447 height 467
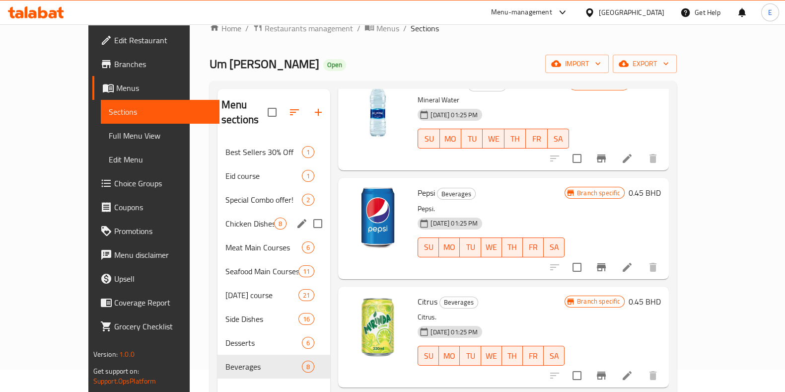
scroll to position [14, 0]
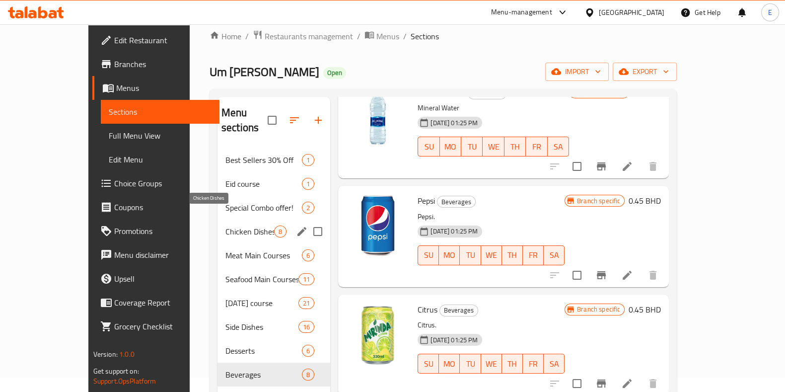
click at [225, 225] on span "Chicken Dishes" at bounding box center [249, 231] width 49 height 12
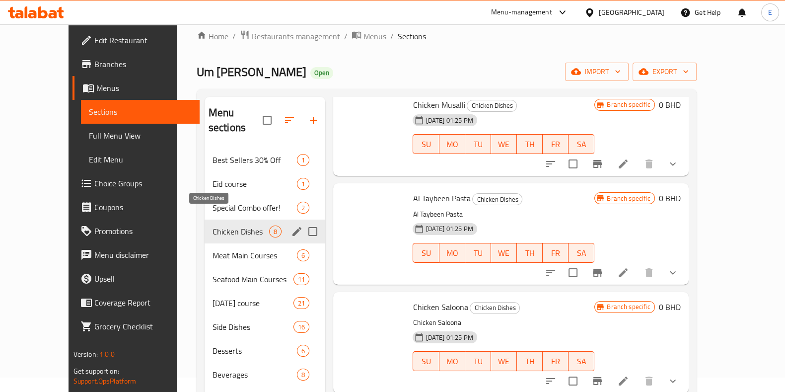
scroll to position [486, 0]
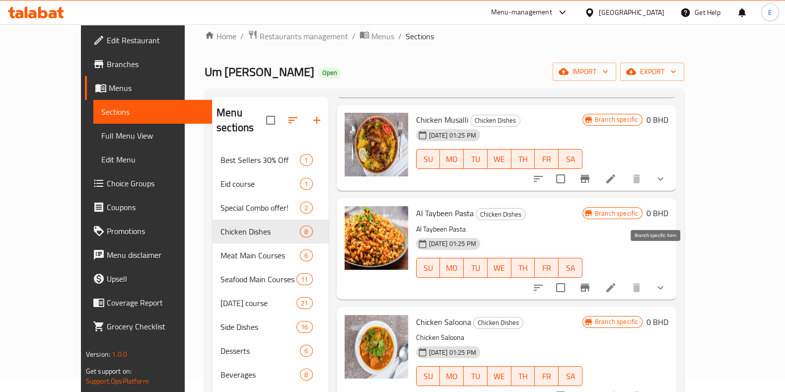
click at [589, 284] on icon "Branch-specific-item" at bounding box center [584, 288] width 9 height 8
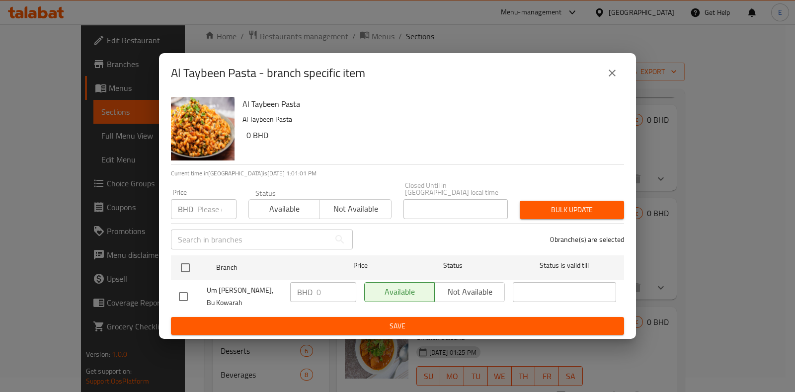
drag, startPoint x: 614, startPoint y: 80, endPoint x: 635, endPoint y: 101, distance: 29.8
click at [614, 79] on icon "close" at bounding box center [612, 73] width 12 height 12
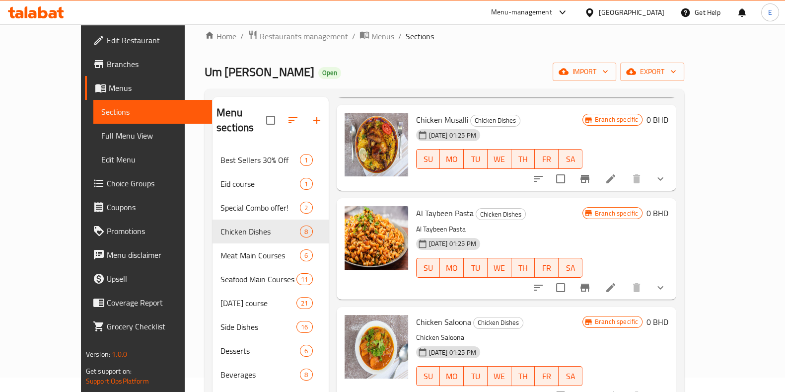
click at [666, 282] on icon "show more" at bounding box center [660, 288] width 12 height 12
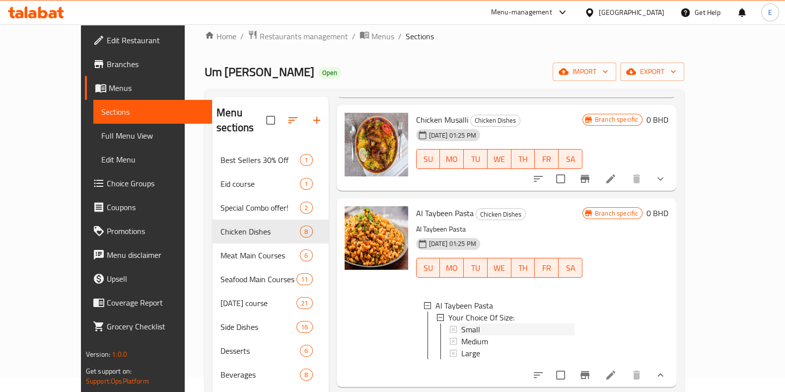
click at [482, 323] on div "Small" at bounding box center [517, 329] width 113 height 12
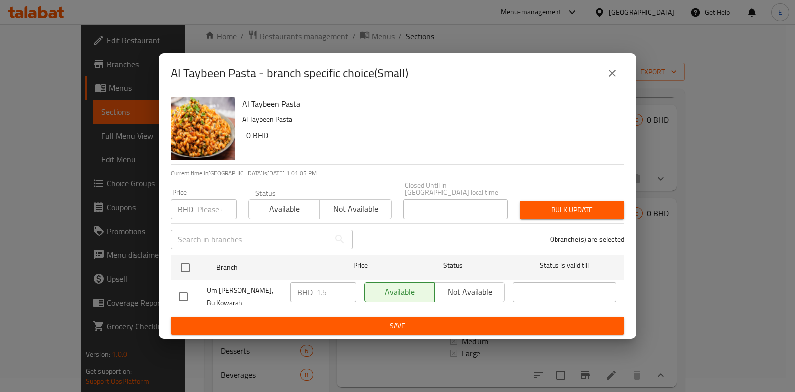
click at [615, 79] on icon "close" at bounding box center [612, 73] width 12 height 12
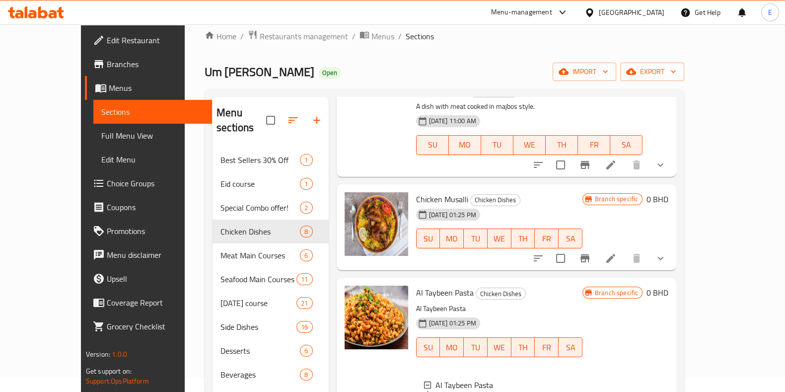
scroll to position [361, 0]
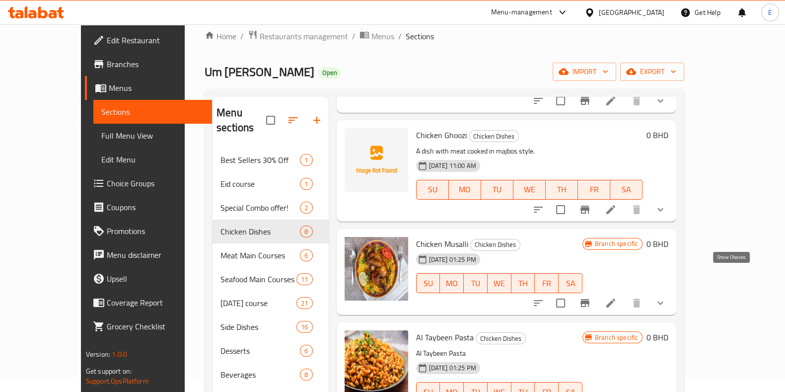
click at [666, 297] on icon "show more" at bounding box center [660, 303] width 12 height 12
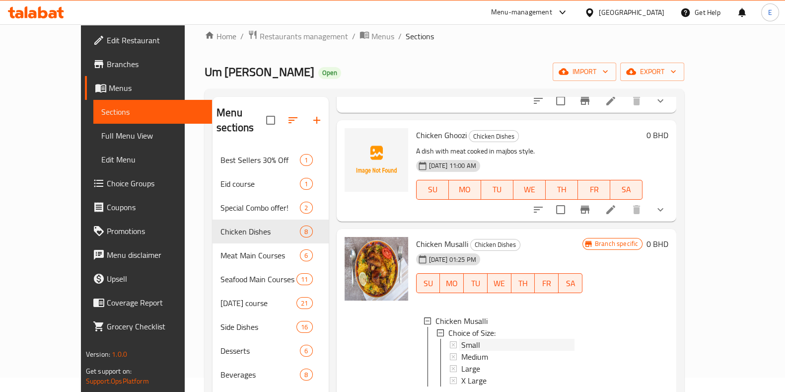
click at [472, 339] on div "Small" at bounding box center [517, 345] width 113 height 12
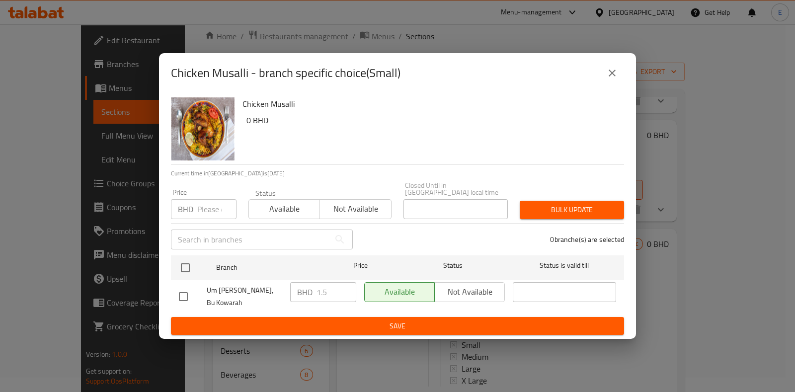
click at [607, 79] on icon "close" at bounding box center [612, 73] width 12 height 12
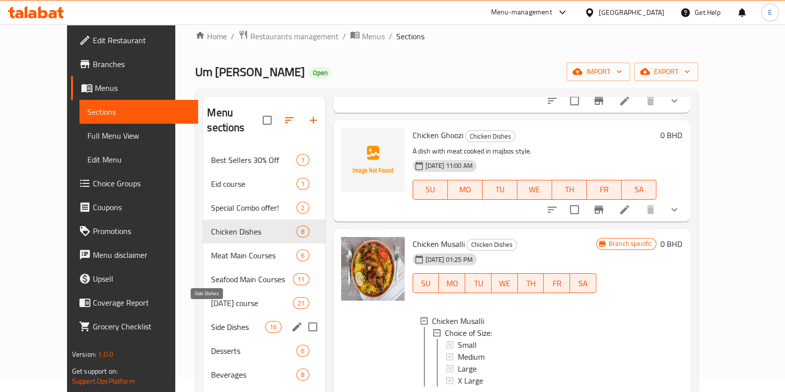
click at [211, 321] on span "Side Dishes" at bounding box center [238, 327] width 54 height 12
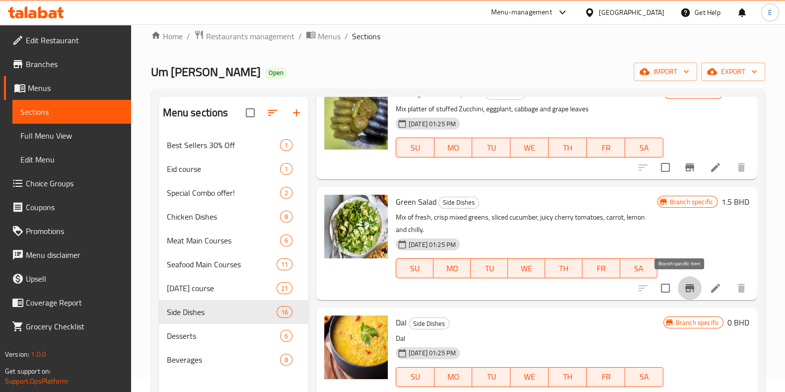
click at [685, 288] on icon "Branch-specific-item" at bounding box center [689, 288] width 9 height 8
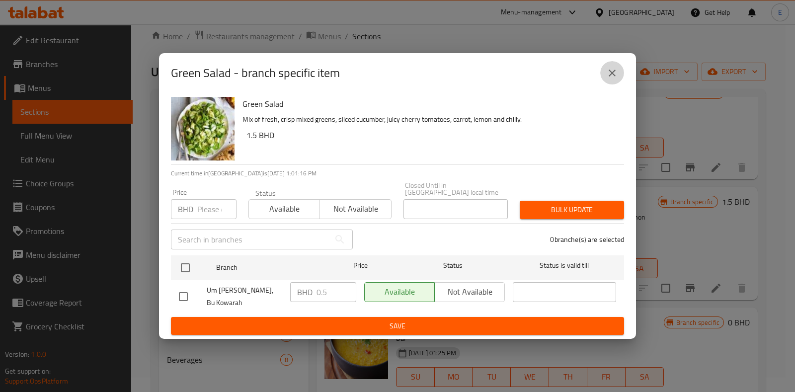
click at [616, 77] on icon "close" at bounding box center [612, 73] width 12 height 12
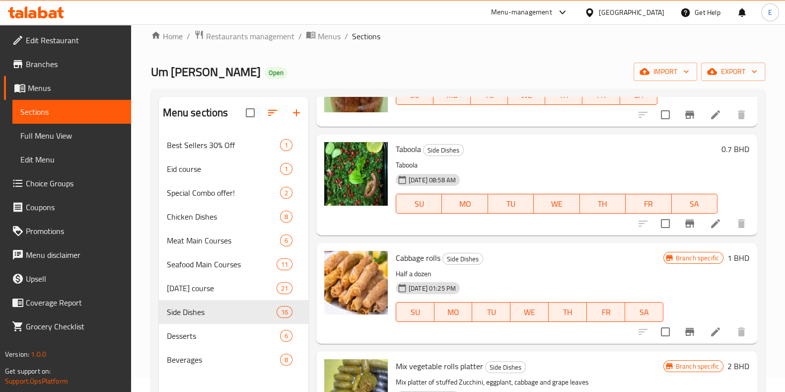
scroll to position [51, 0]
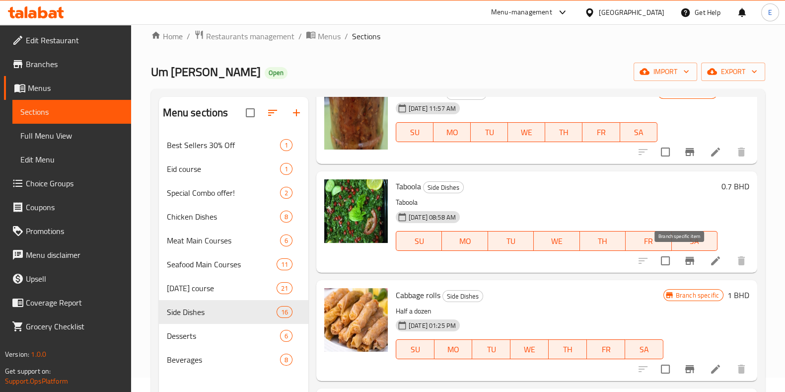
click at [678, 266] on button "Branch-specific-item" at bounding box center [690, 261] width 24 height 24
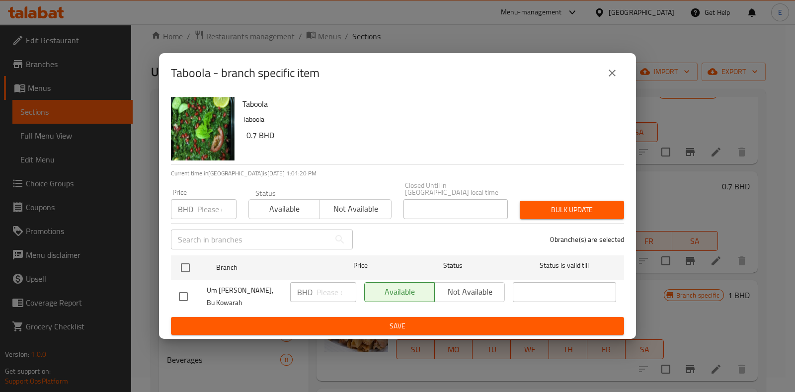
click at [615, 76] on icon "close" at bounding box center [611, 73] width 7 height 7
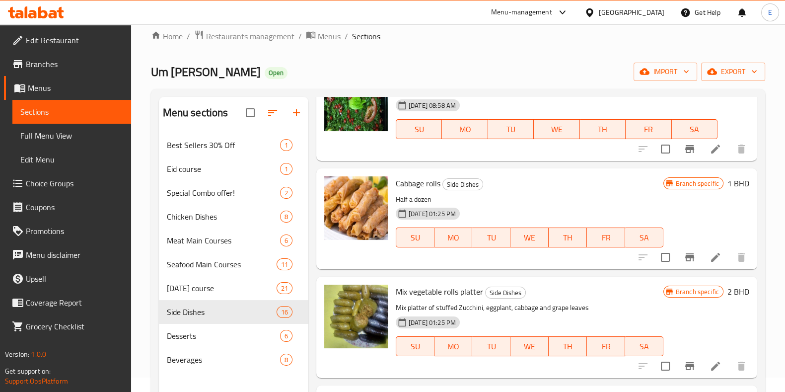
scroll to position [424, 0]
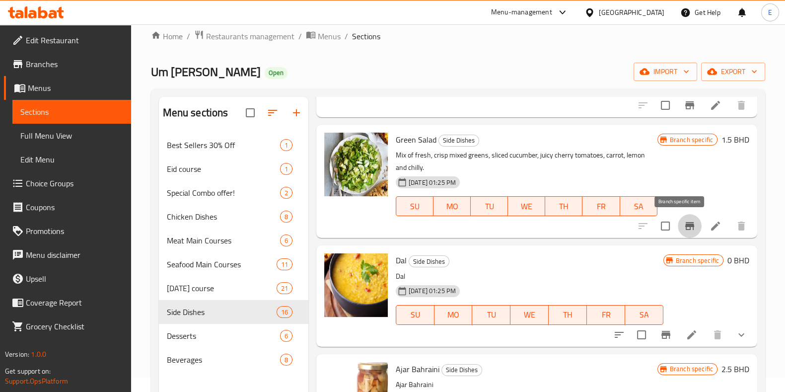
click at [685, 228] on icon "Branch-specific-item" at bounding box center [689, 226] width 9 height 8
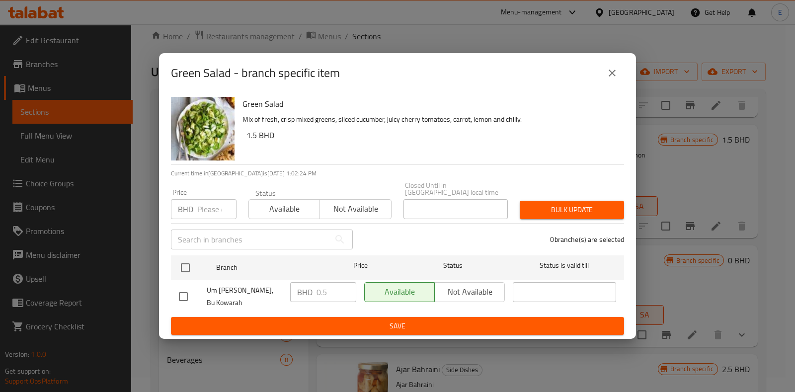
click at [618, 75] on button "close" at bounding box center [612, 73] width 24 height 24
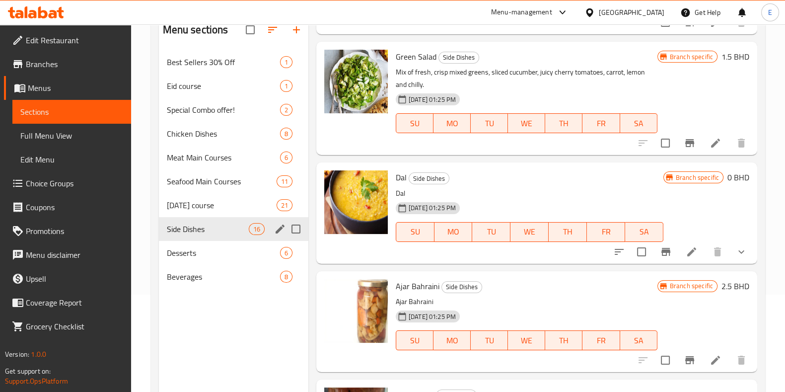
scroll to position [139, 0]
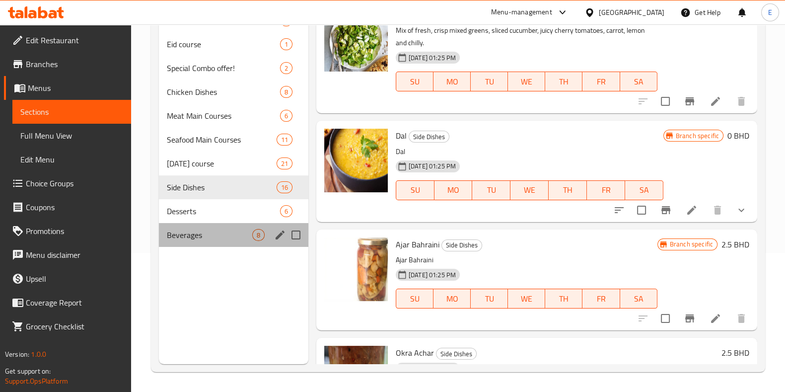
click at [199, 246] on div "Beverages 8" at bounding box center [233, 235] width 149 height 24
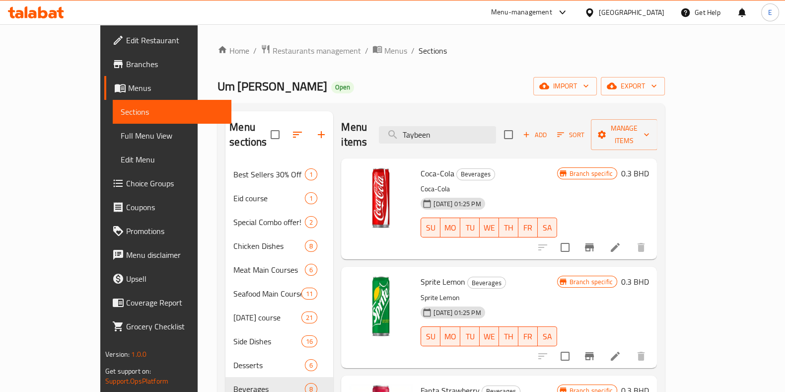
click at [23, 11] on icon at bounding box center [36, 12] width 56 height 12
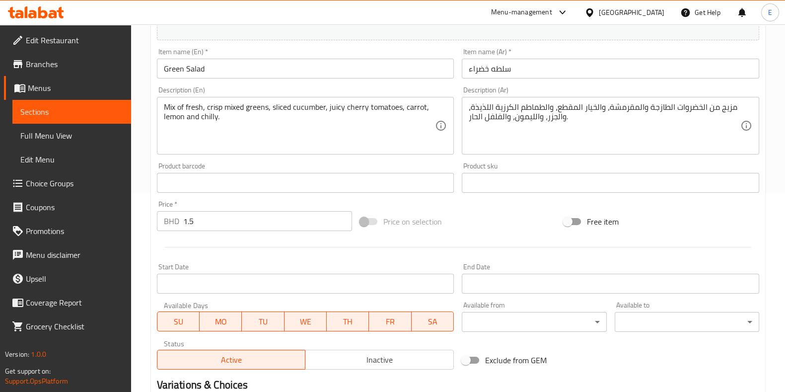
scroll to position [75, 0]
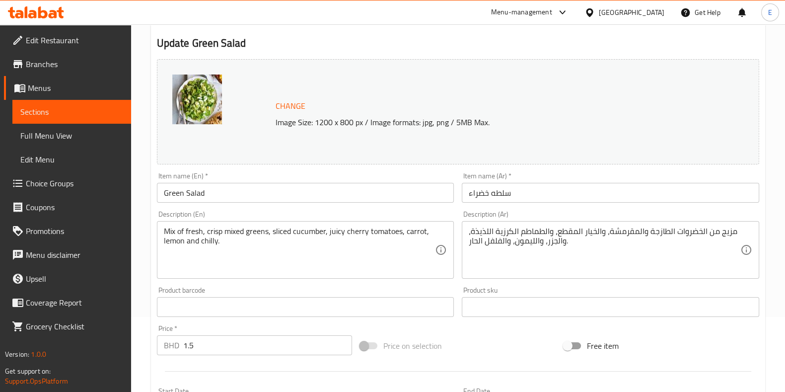
click at [33, 13] on icon at bounding box center [32, 14] width 8 height 8
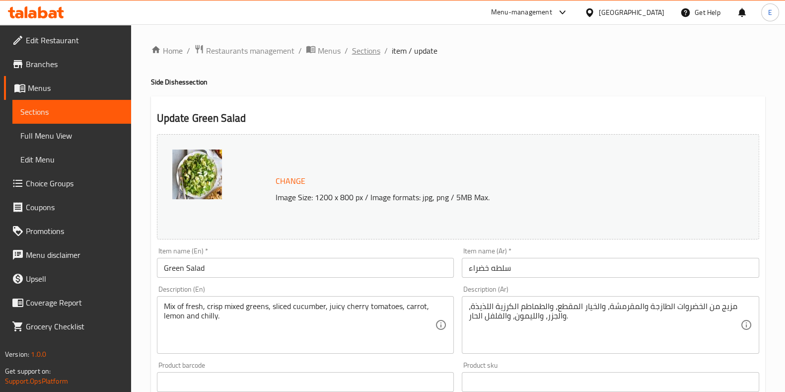
click at [372, 52] on span "Sections" at bounding box center [366, 51] width 28 height 12
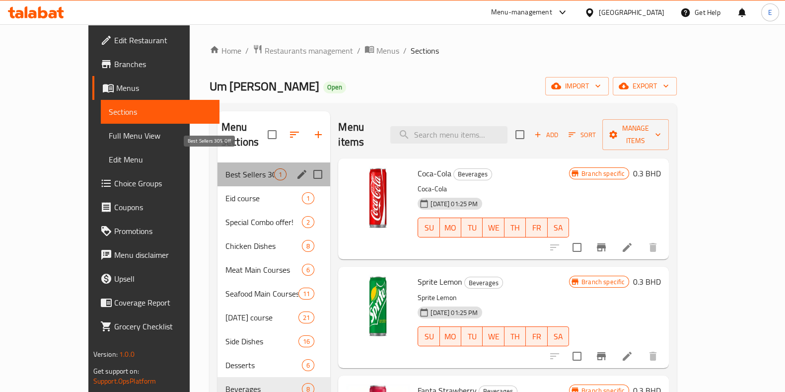
click at [225, 168] on span "Best Sellers 30% Off" at bounding box center [249, 174] width 49 height 12
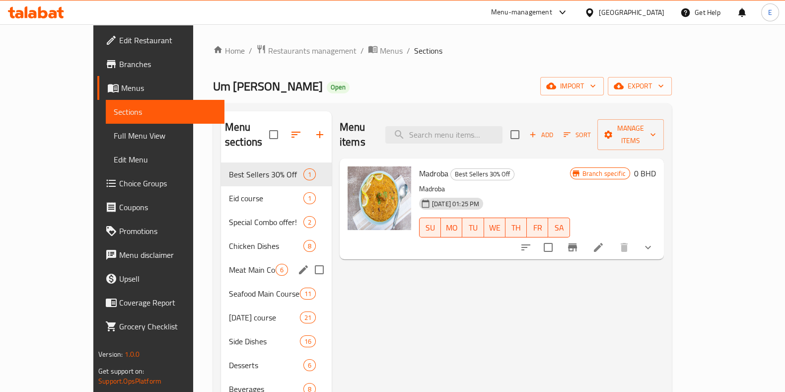
click at [221, 261] on div "Meat Main Courses 6" at bounding box center [276, 270] width 111 height 24
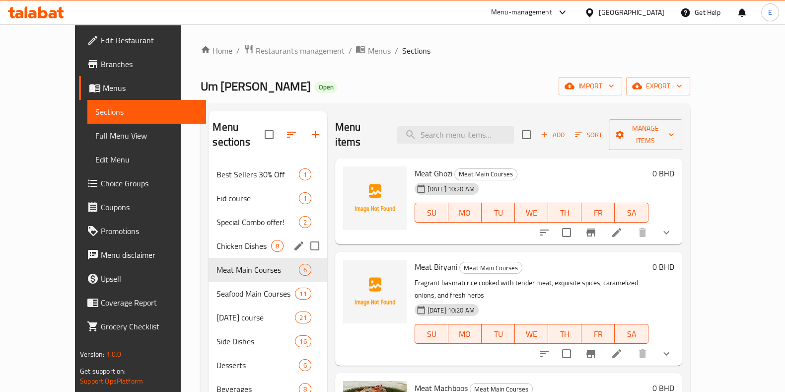
click at [217, 240] on span "Chicken Dishes" at bounding box center [244, 246] width 54 height 12
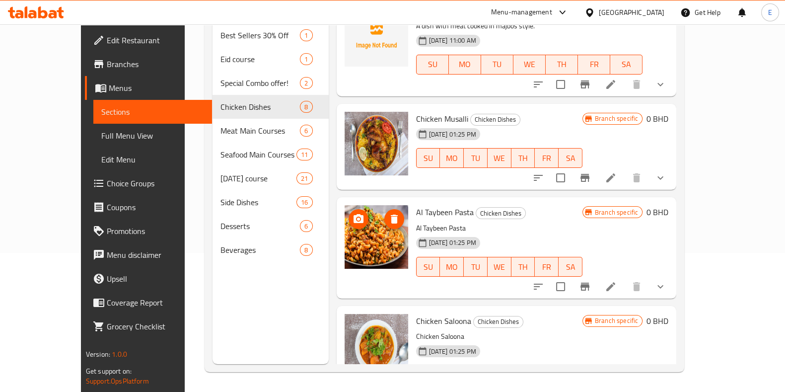
scroll to position [361, 0]
click at [185, 373] on div "Home / Restaurants management / Menus / Sections Um Khalid Kitchen Open import …" at bounding box center [444, 138] width 519 height 506
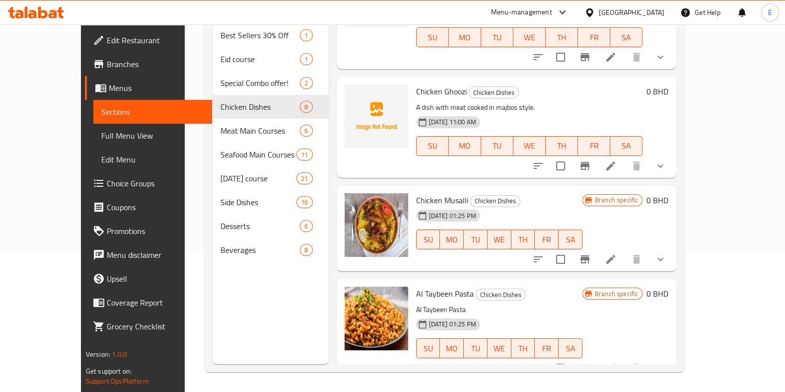
scroll to position [237, 0]
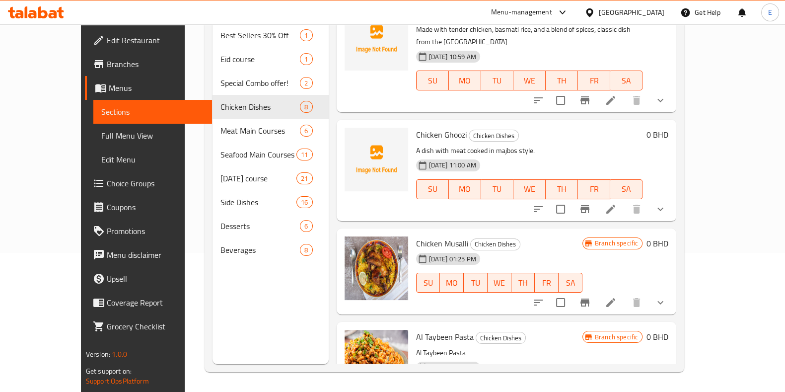
click at [658, 85] on div "Menu items Add Sort Manage items Chicken Saloona With White Rice Chicken Dishes…" at bounding box center [503, 168] width 348 height 392
